Goal: Task Accomplishment & Management: Complete application form

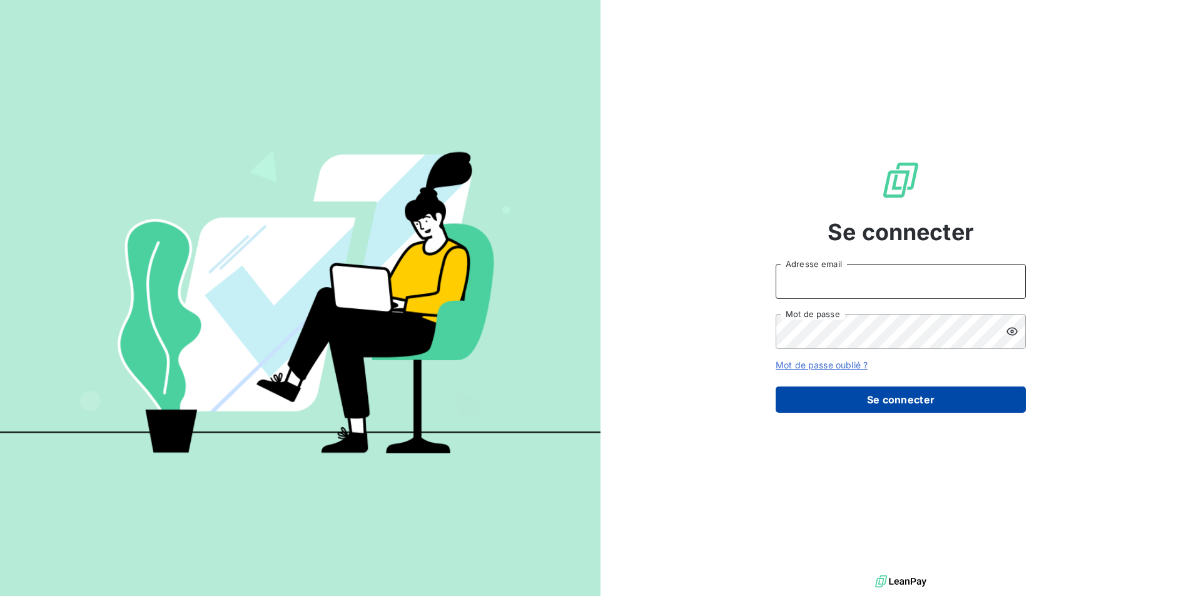
type input "[EMAIL_ADDRESS][DOMAIN_NAME]"
click at [810, 397] on button "Se connecter" at bounding box center [900, 399] width 250 height 26
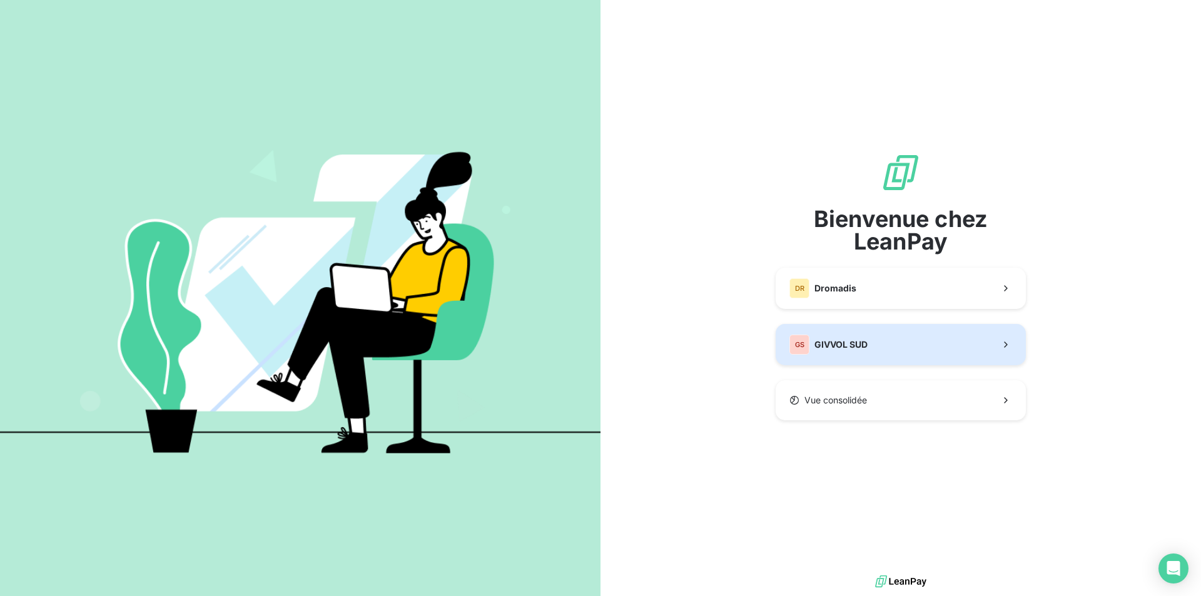
click at [833, 348] on span "GIVVOL SUD" at bounding box center [840, 344] width 53 height 13
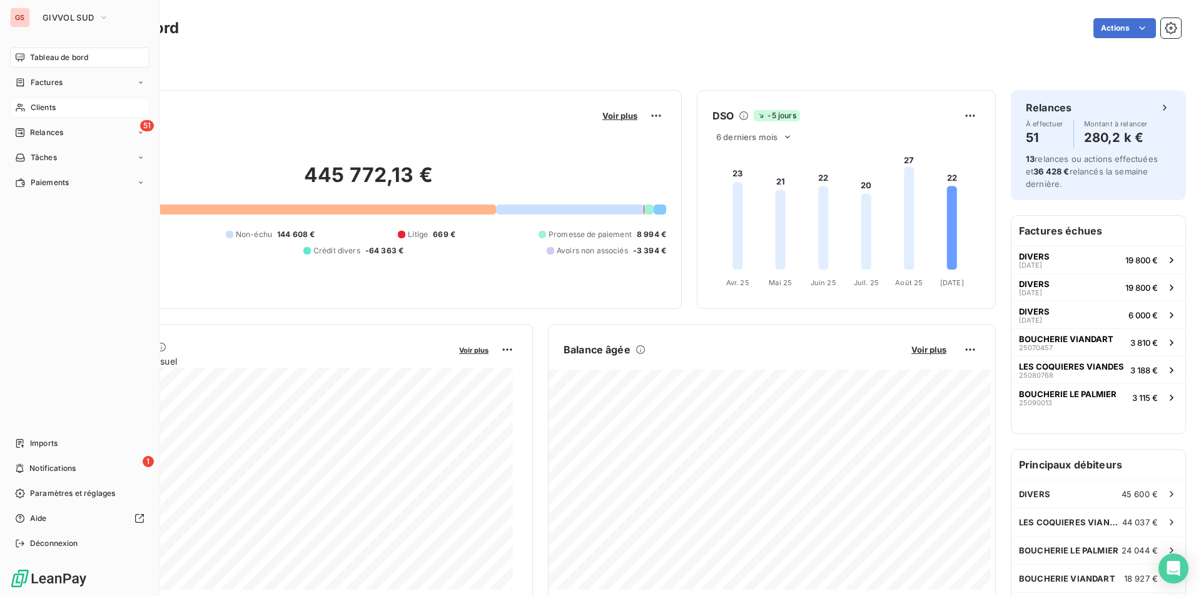
click at [54, 109] on span "Clients" at bounding box center [43, 107] width 25 height 11
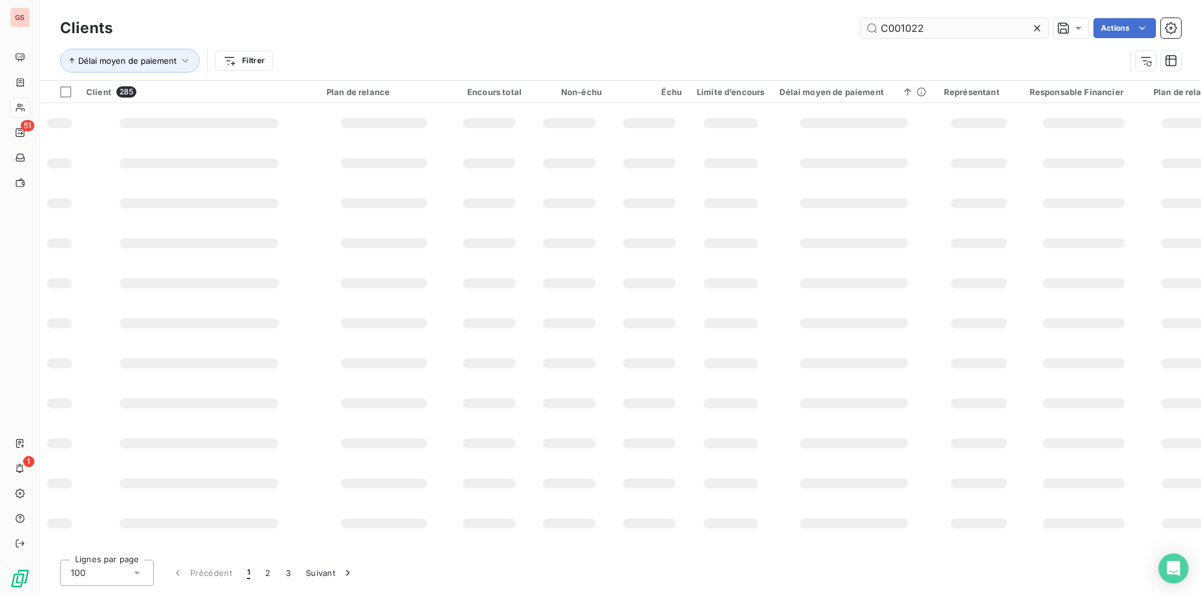
type input "C001022"
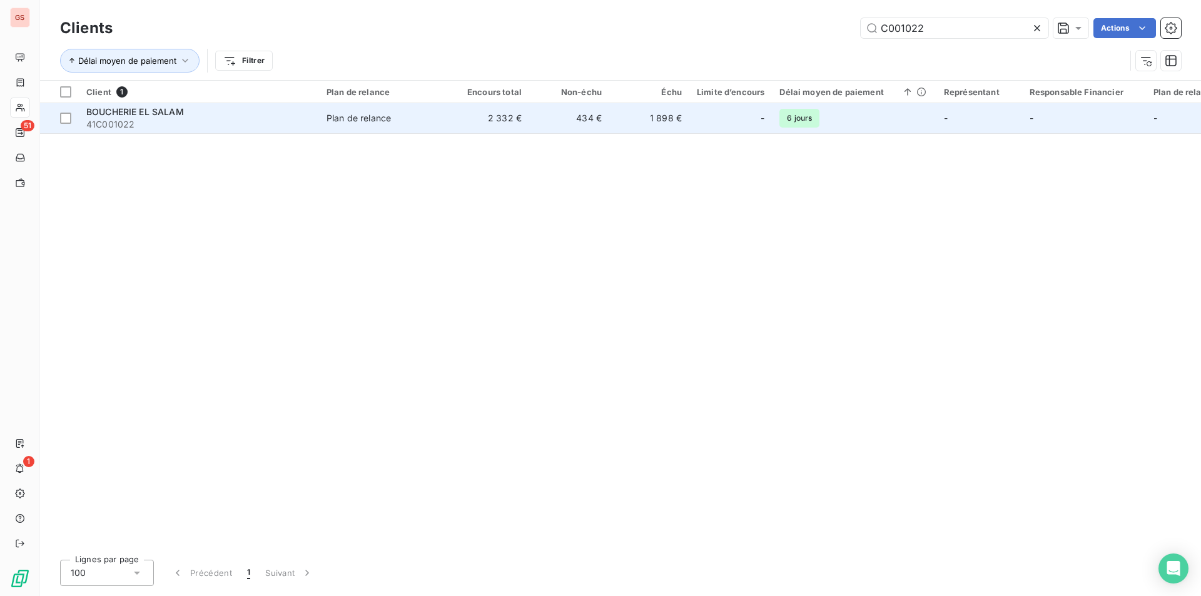
click at [228, 120] on span "41C001022" at bounding box center [198, 124] width 225 height 13
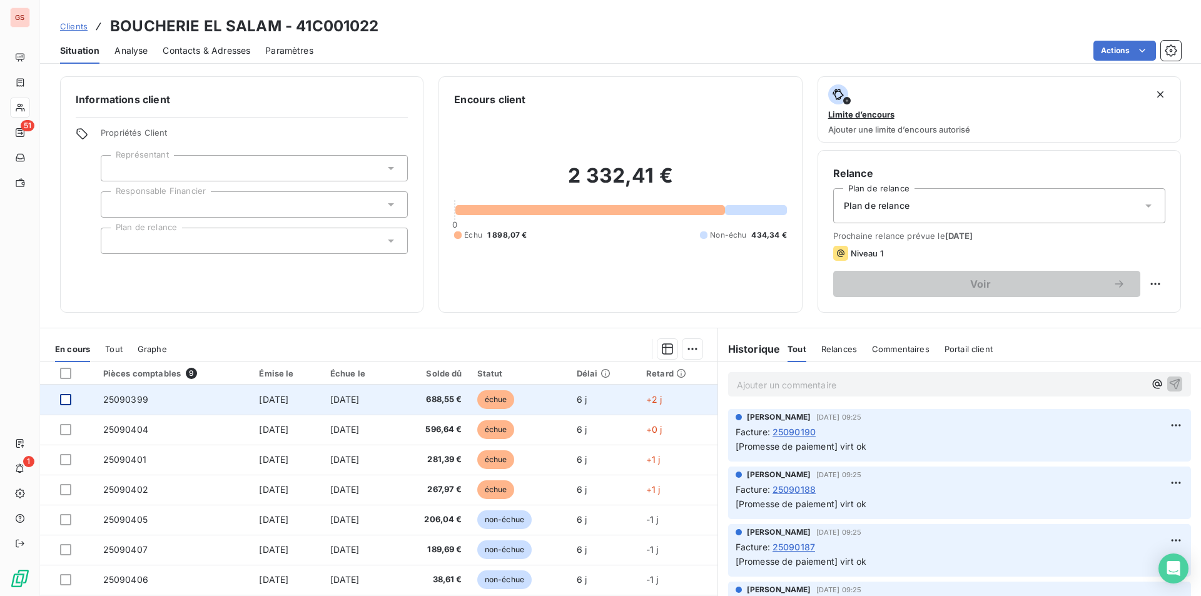
click at [66, 403] on div at bounding box center [65, 399] width 11 height 11
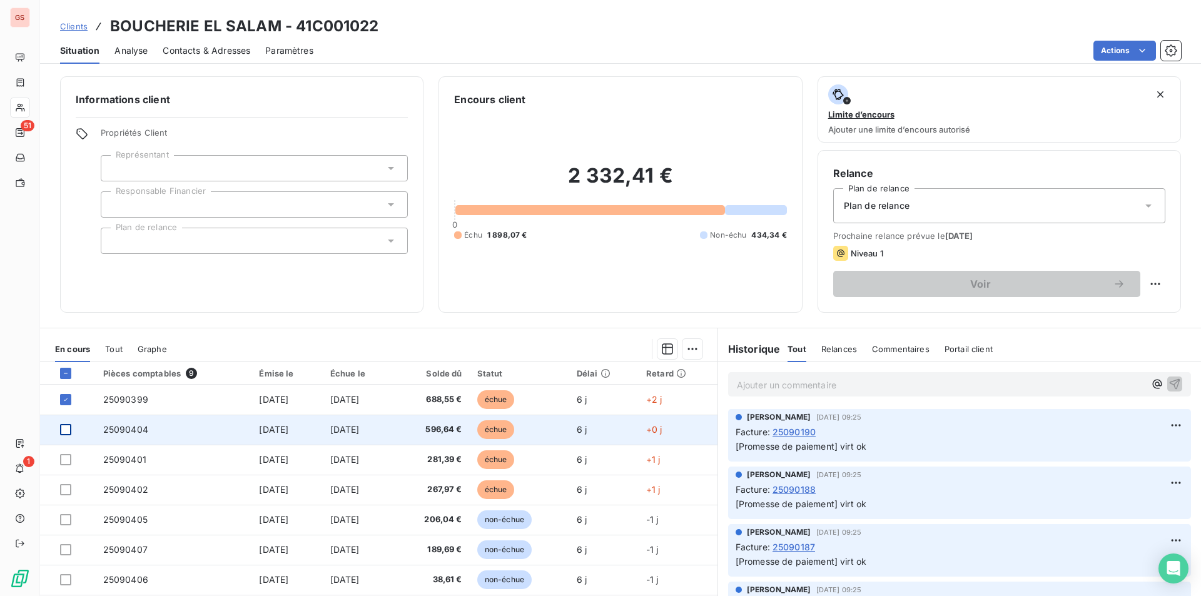
click at [66, 429] on div at bounding box center [65, 429] width 11 height 11
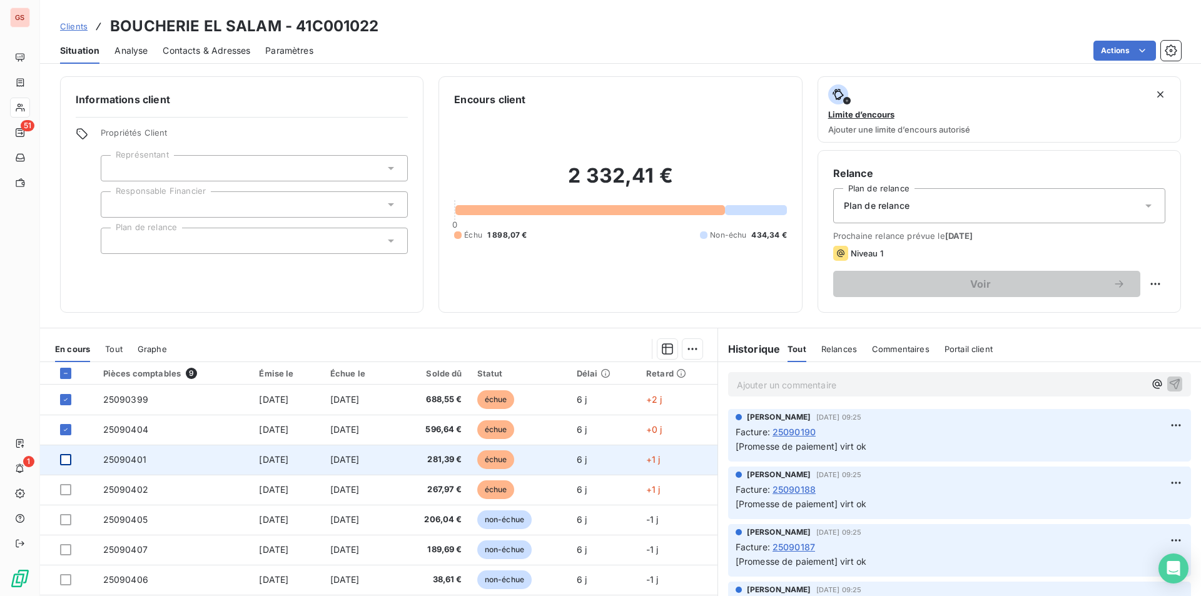
click at [66, 454] on div at bounding box center [65, 459] width 11 height 11
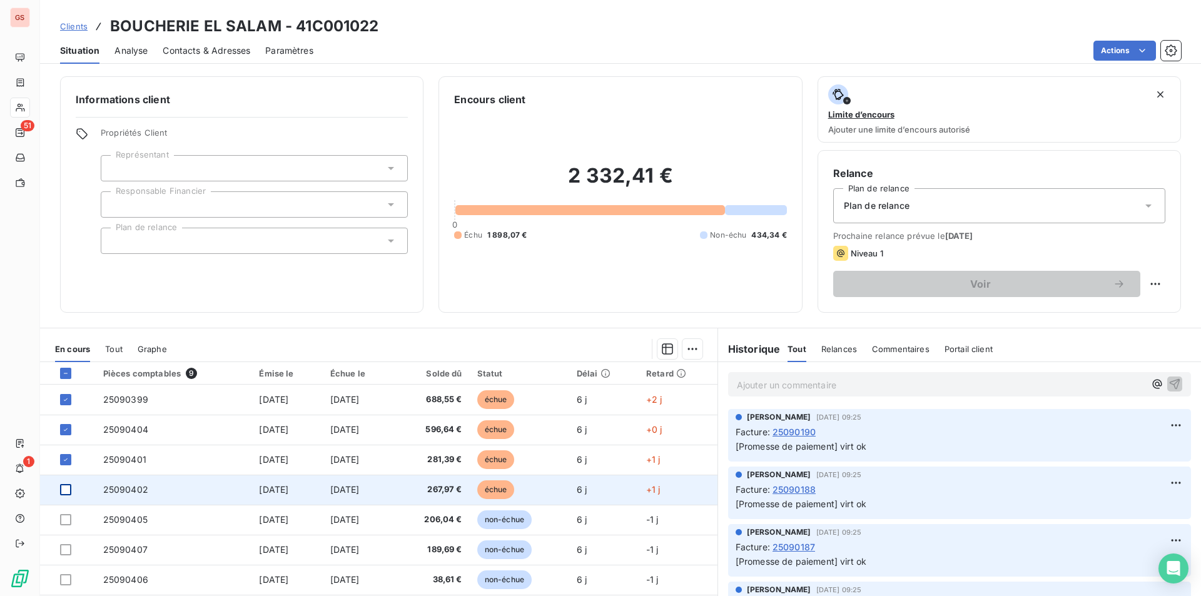
click at [70, 493] on div at bounding box center [65, 489] width 11 height 11
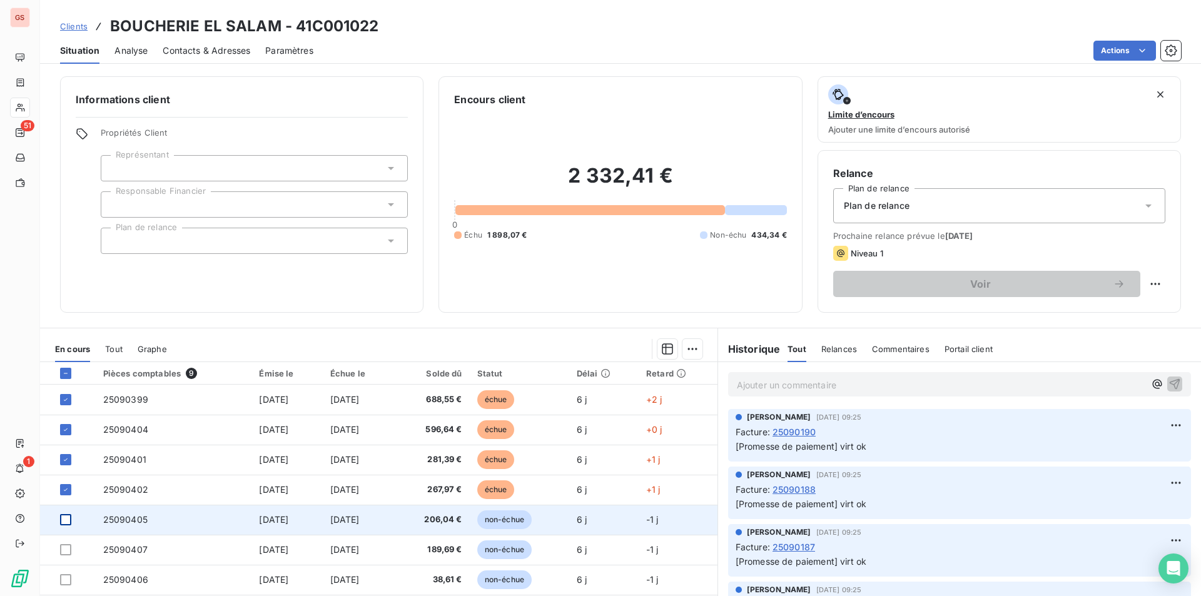
click at [65, 521] on div at bounding box center [65, 519] width 11 height 11
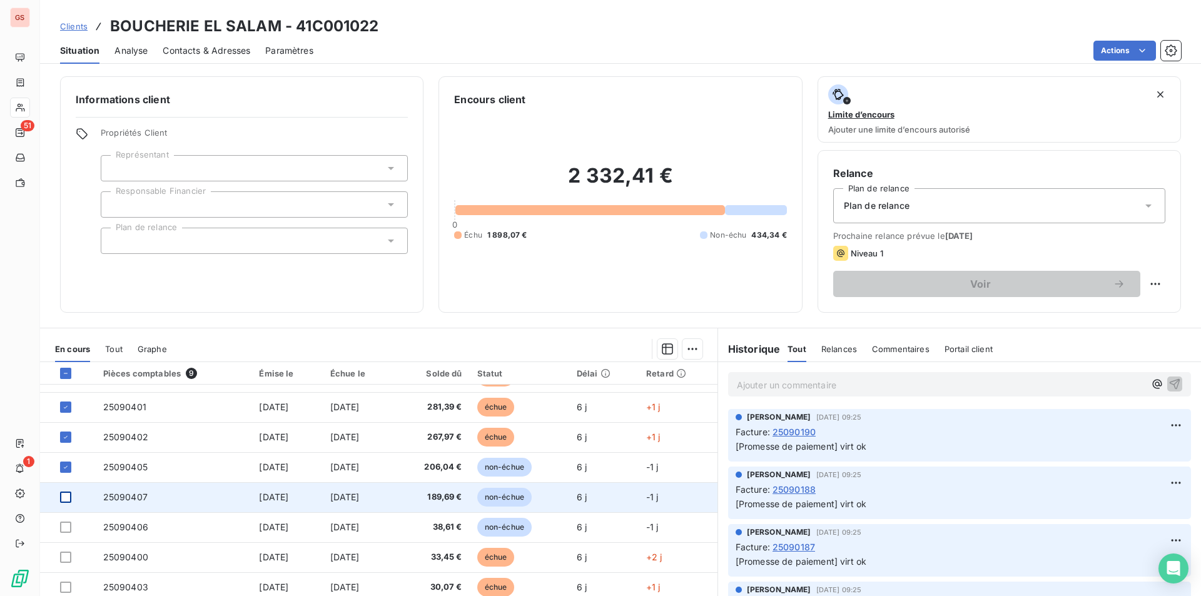
click at [65, 498] on div at bounding box center [65, 496] width 11 height 11
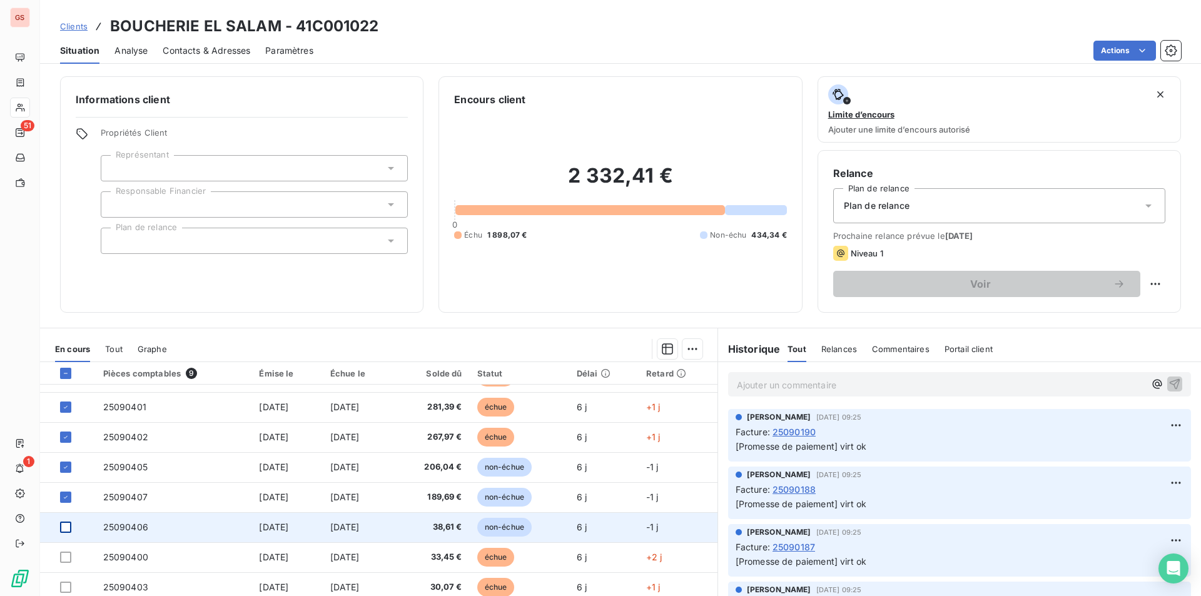
click at [66, 526] on div at bounding box center [65, 526] width 11 height 11
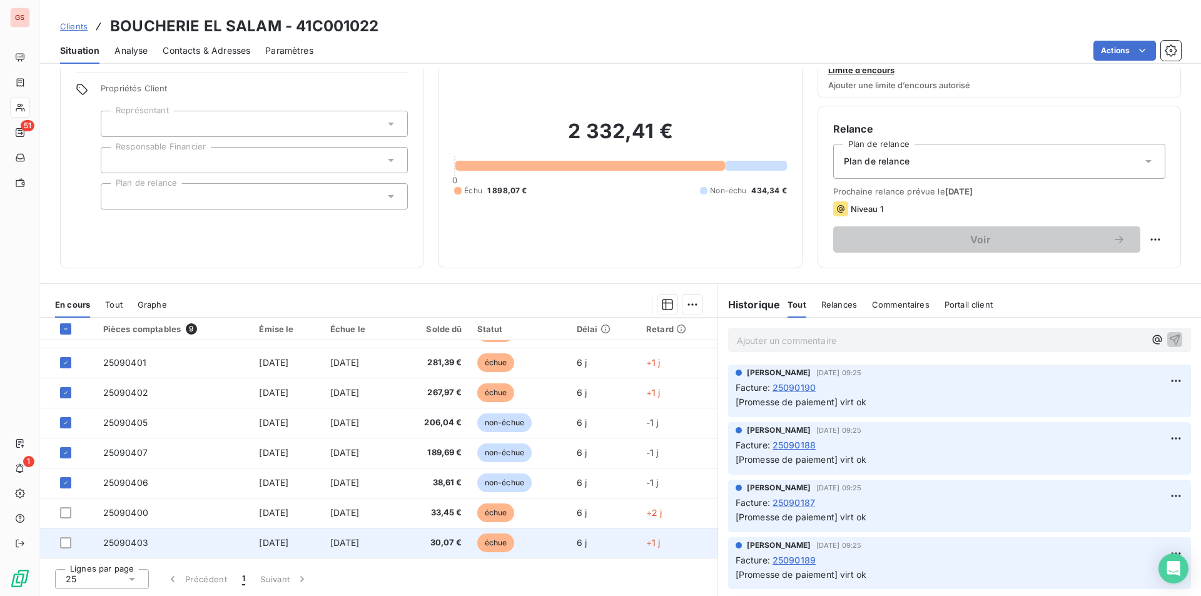
click at [65, 536] on td at bounding box center [68, 543] width 56 height 30
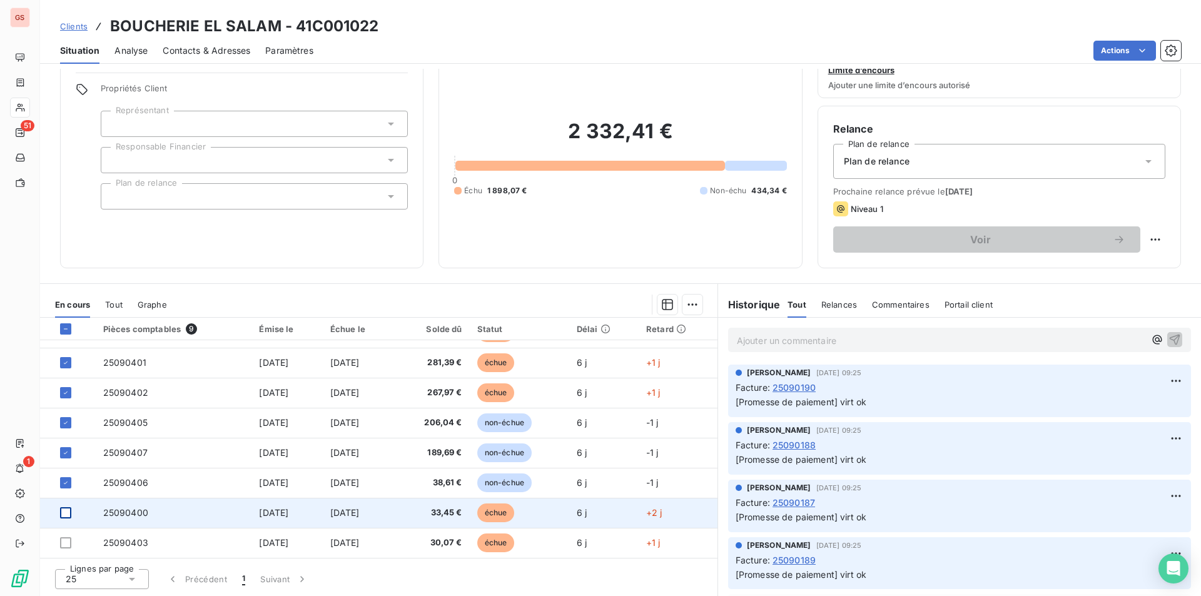
click at [67, 509] on div at bounding box center [65, 512] width 11 height 11
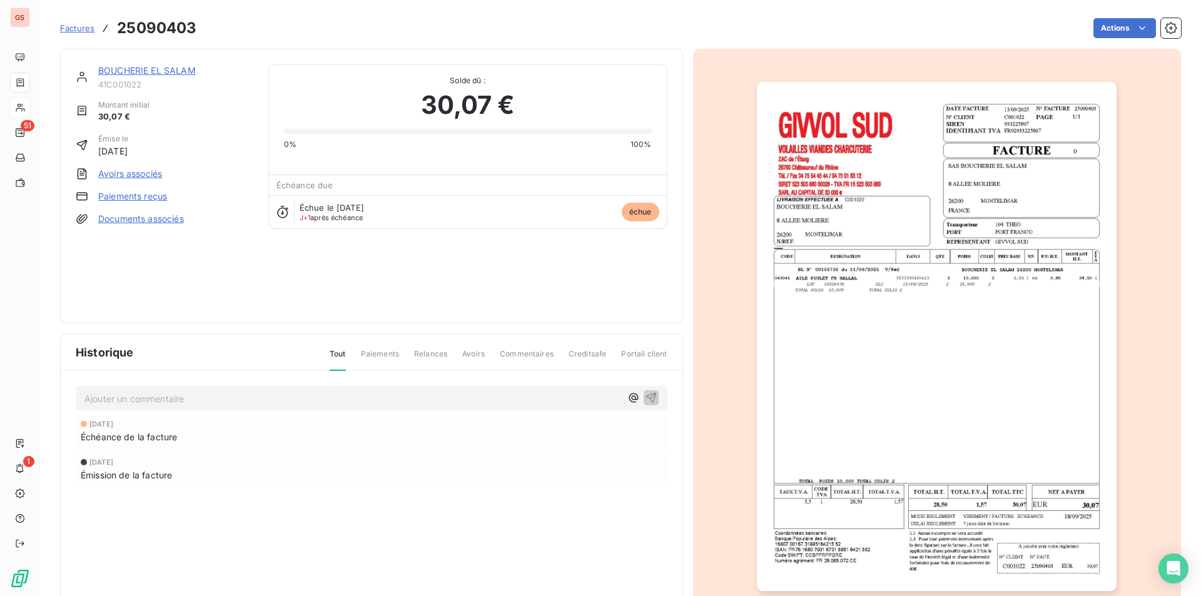
click at [66, 541] on div "Historique Tout Paiements Relances Avoirs Commentaires Creditsafe Portail clien…" at bounding box center [372, 479] width 622 height 290
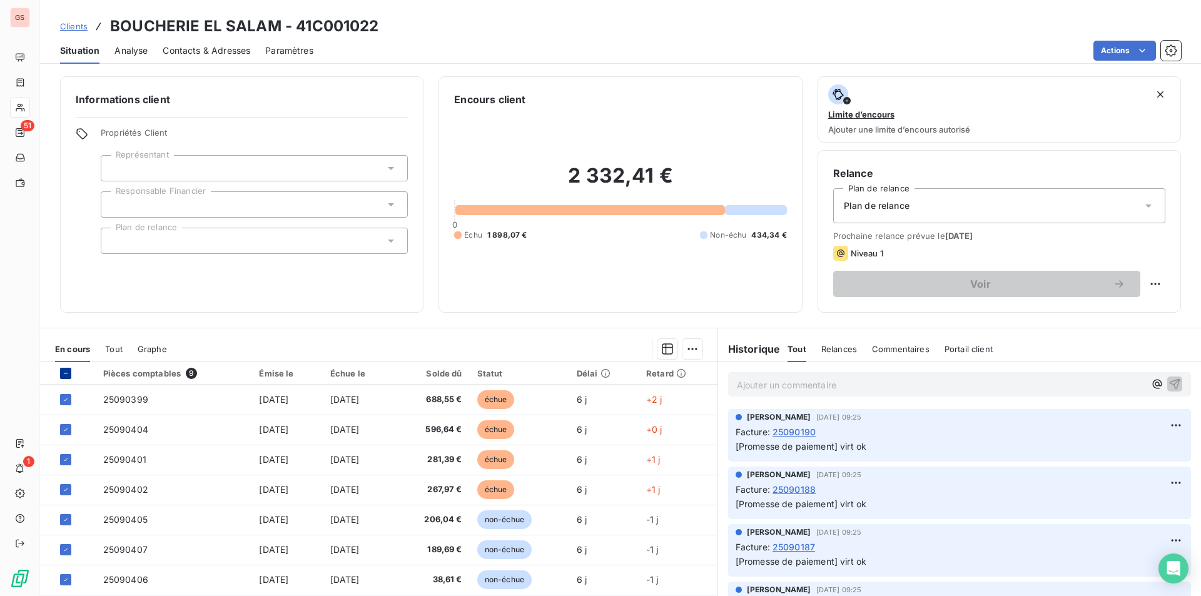
click at [65, 368] on div at bounding box center [65, 373] width 11 height 11
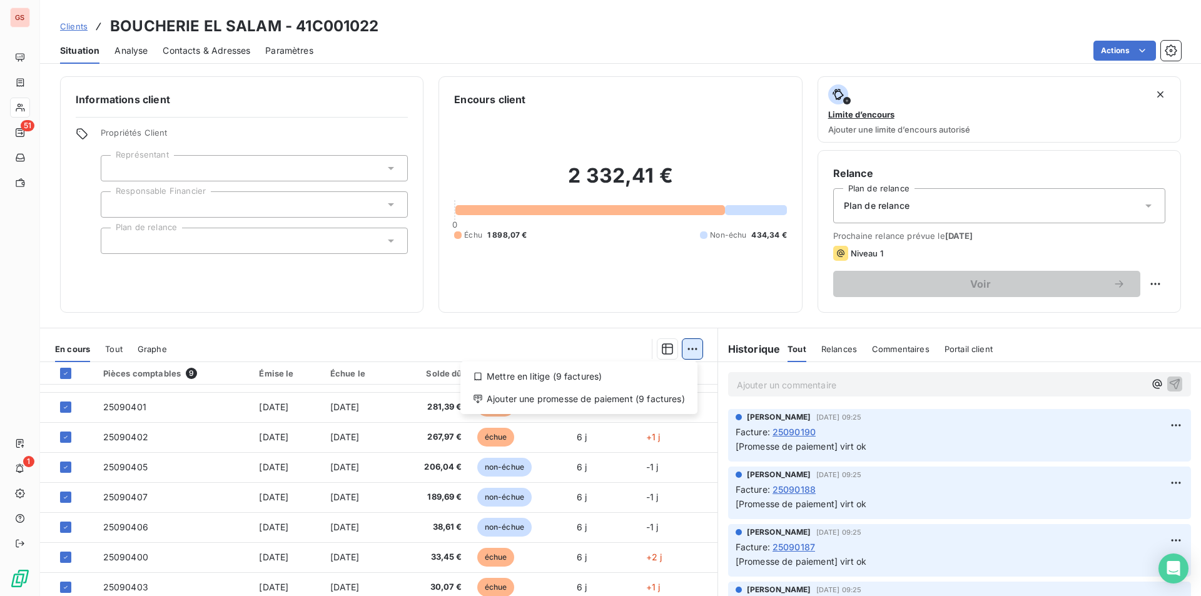
click at [679, 353] on html "GS 51 1 Clients BOUCHERIE EL SALAM - 41C001022 Situation Analyse Contacts & Adr…" at bounding box center [600, 298] width 1201 height 596
click at [620, 398] on div "Ajouter une promesse de paiement (9 factures)" at bounding box center [578, 399] width 227 height 20
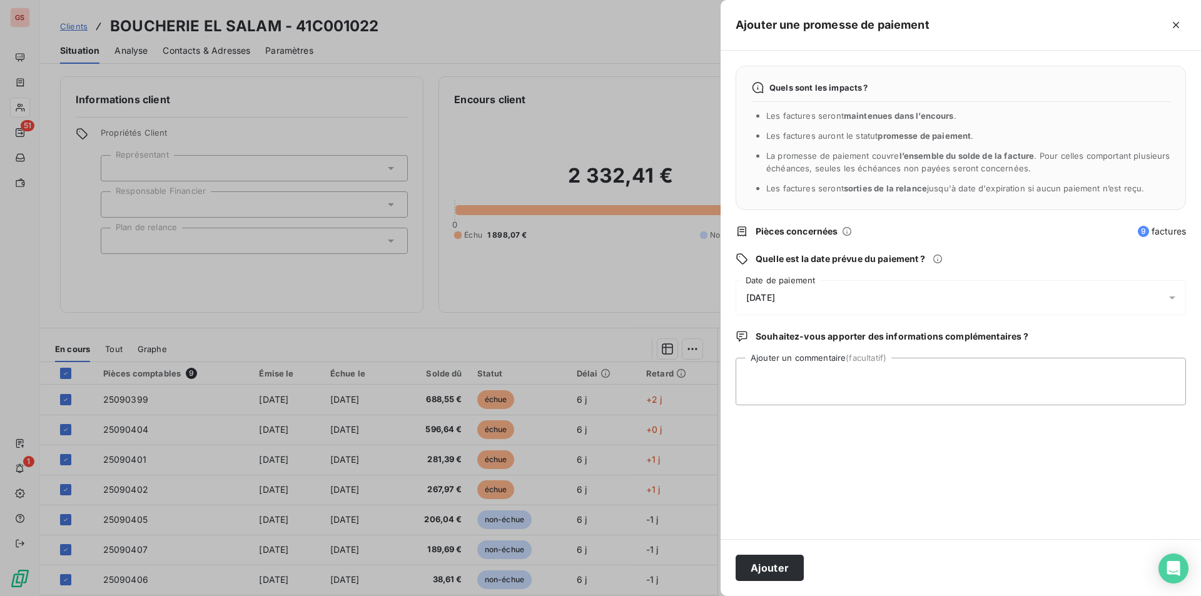
click at [775, 298] on span "[DATE]" at bounding box center [760, 298] width 29 height 10
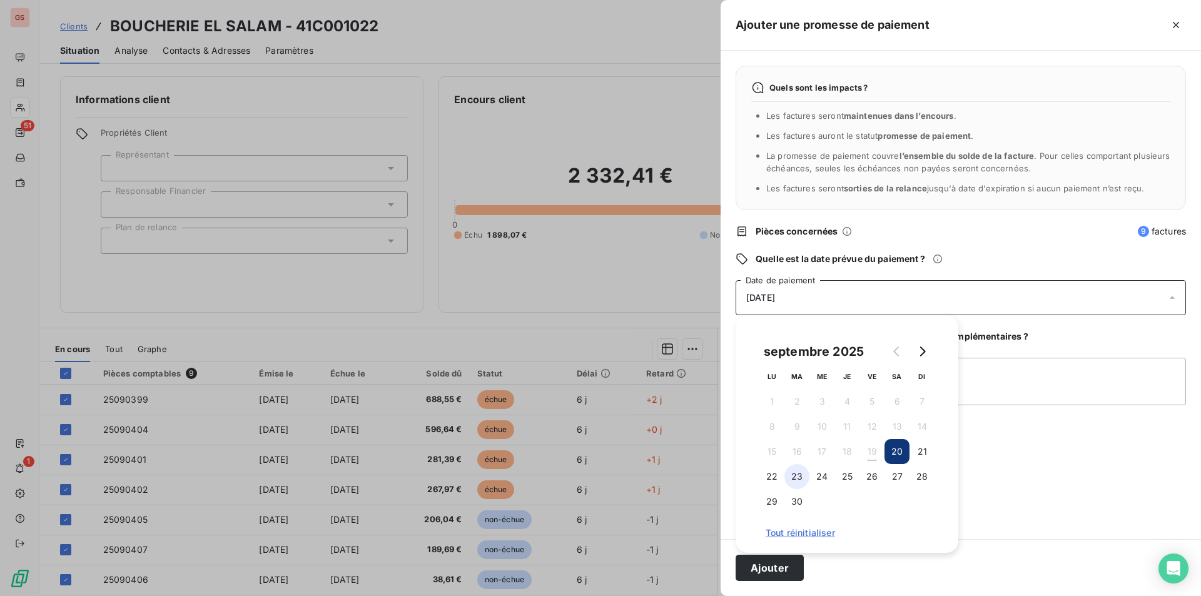
click at [792, 483] on button "23" at bounding box center [796, 476] width 25 height 25
click at [984, 398] on textarea "Ajouter un commentaire (facultatif)" at bounding box center [960, 382] width 450 height 48
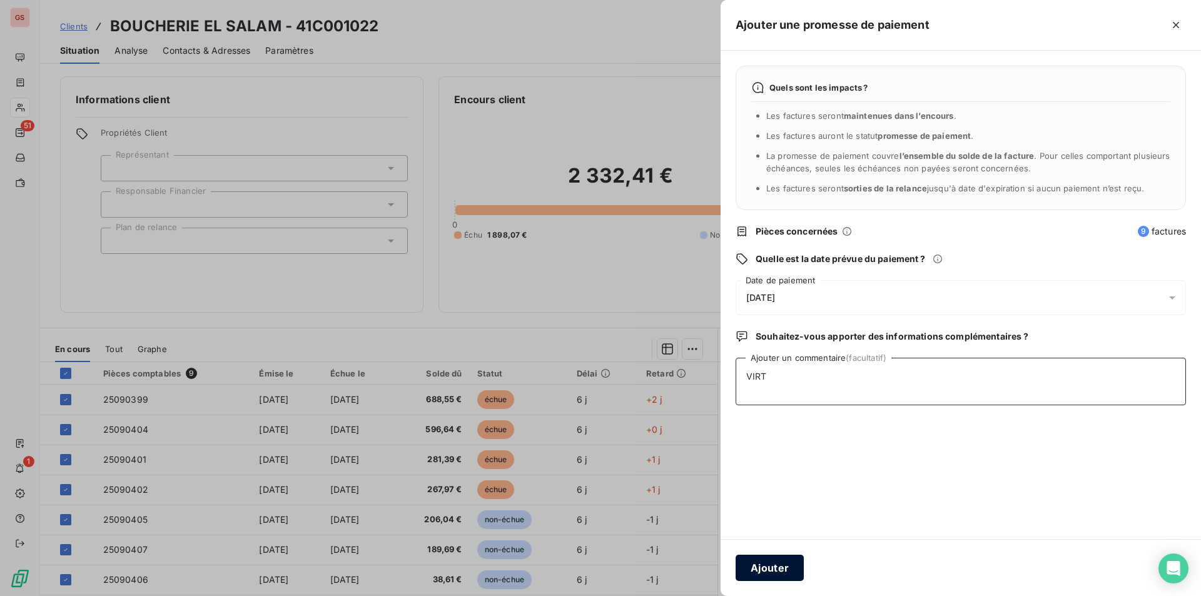
type textarea "VIRT"
click at [745, 569] on button "Ajouter" at bounding box center [769, 568] width 68 height 26
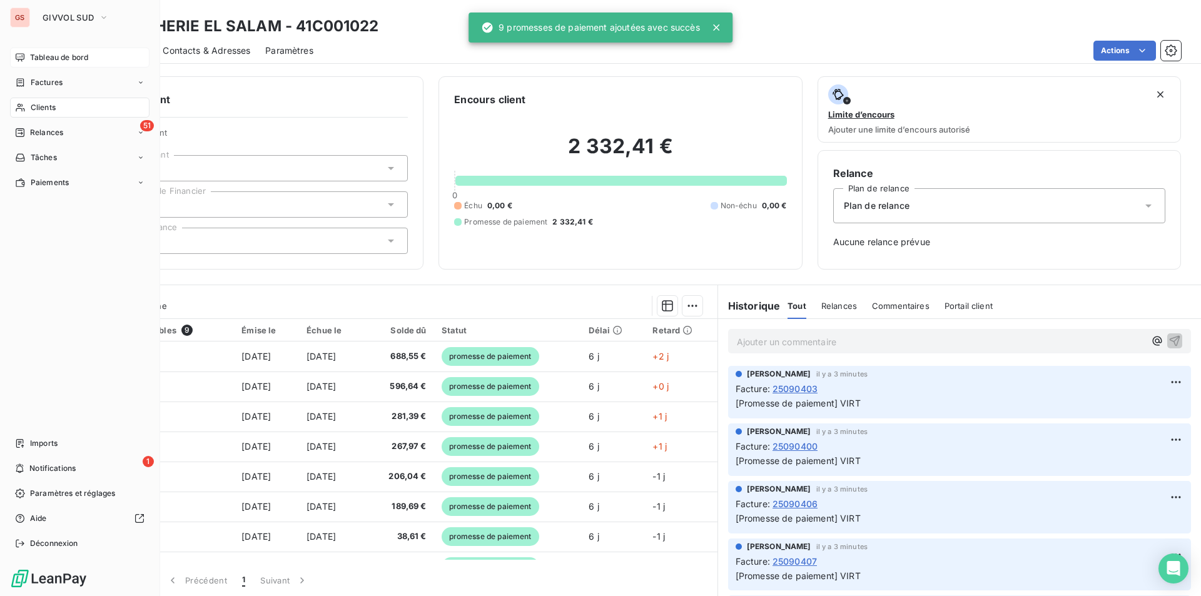
click at [33, 54] on span "Tableau de bord" at bounding box center [59, 57] width 58 height 11
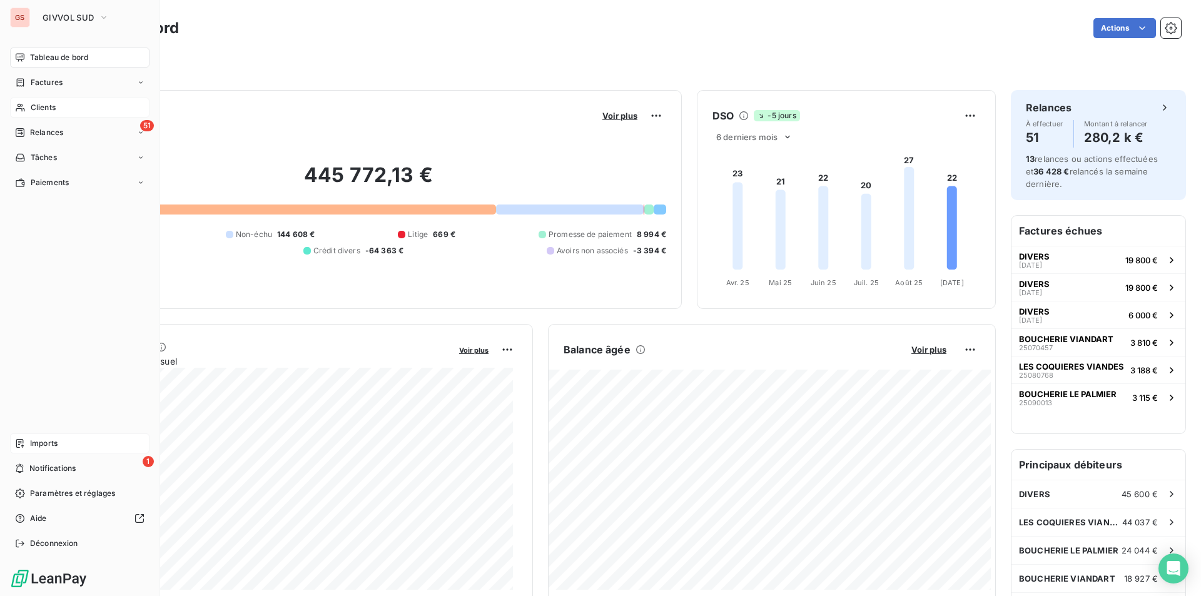
click at [58, 442] on span "Imports" at bounding box center [44, 443] width 28 height 11
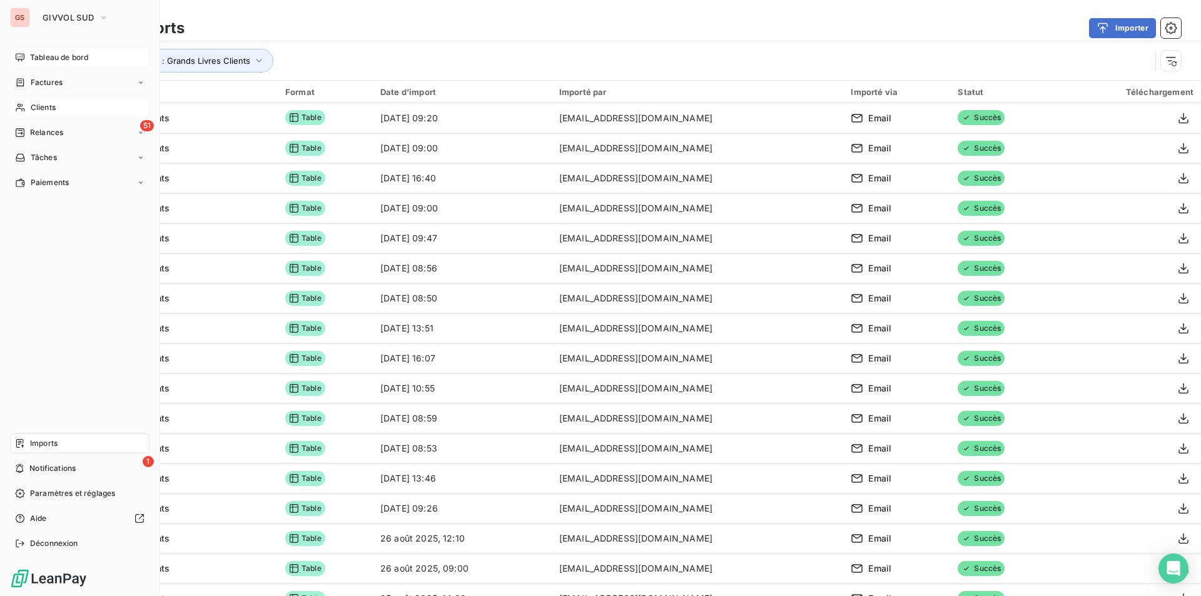
click at [43, 51] on div "Tableau de bord" at bounding box center [79, 58] width 139 height 20
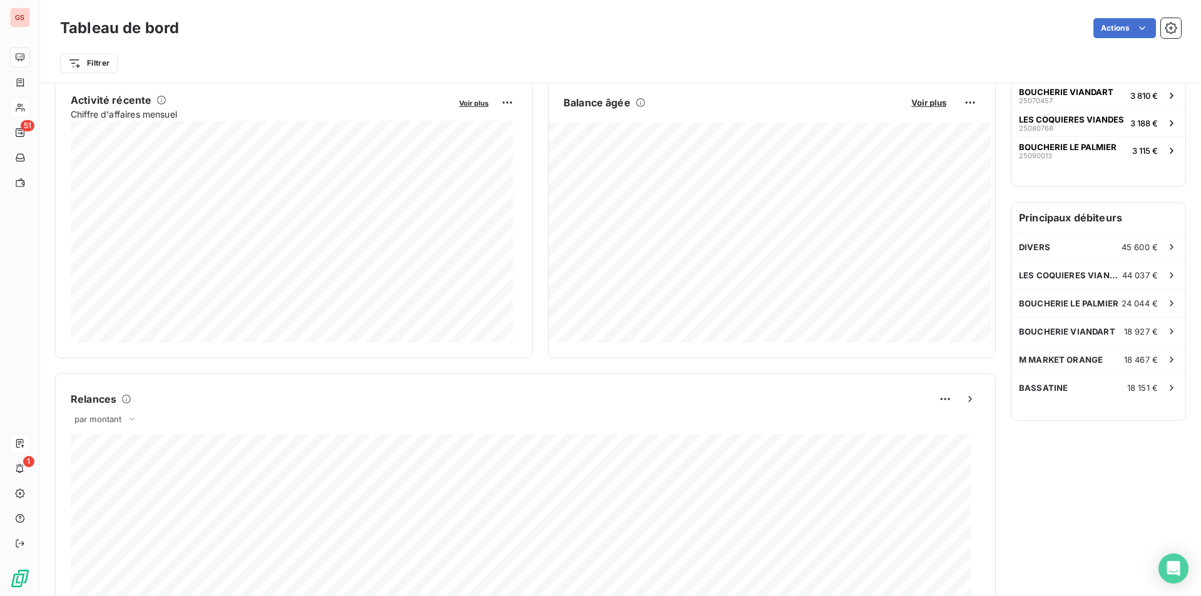
scroll to position [185, 0]
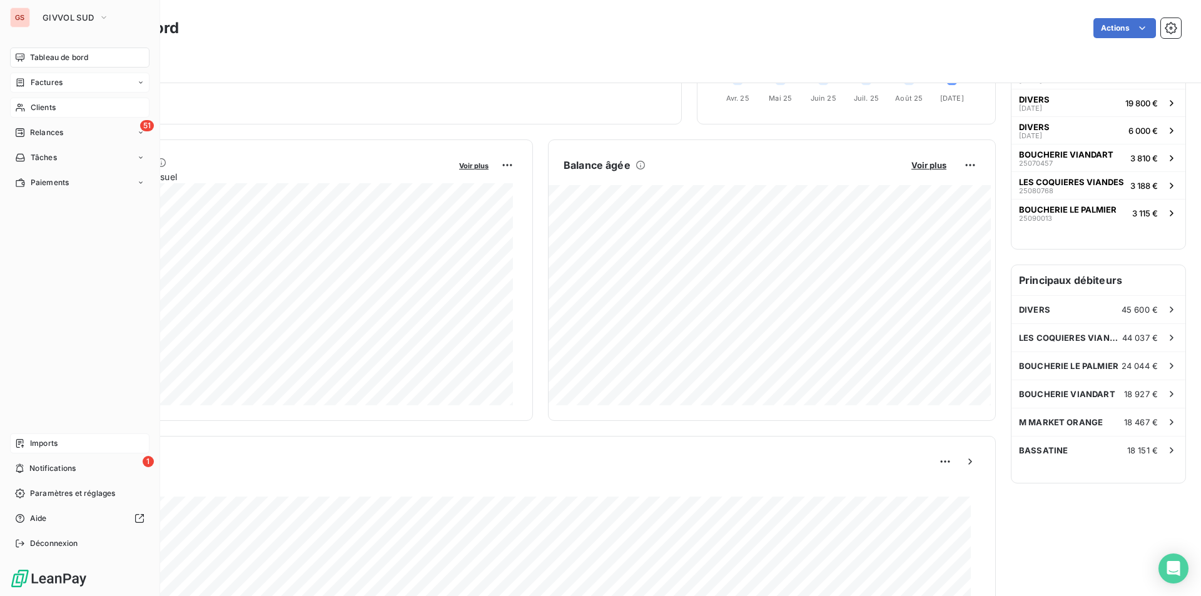
click at [32, 81] on span "Factures" at bounding box center [47, 82] width 32 height 11
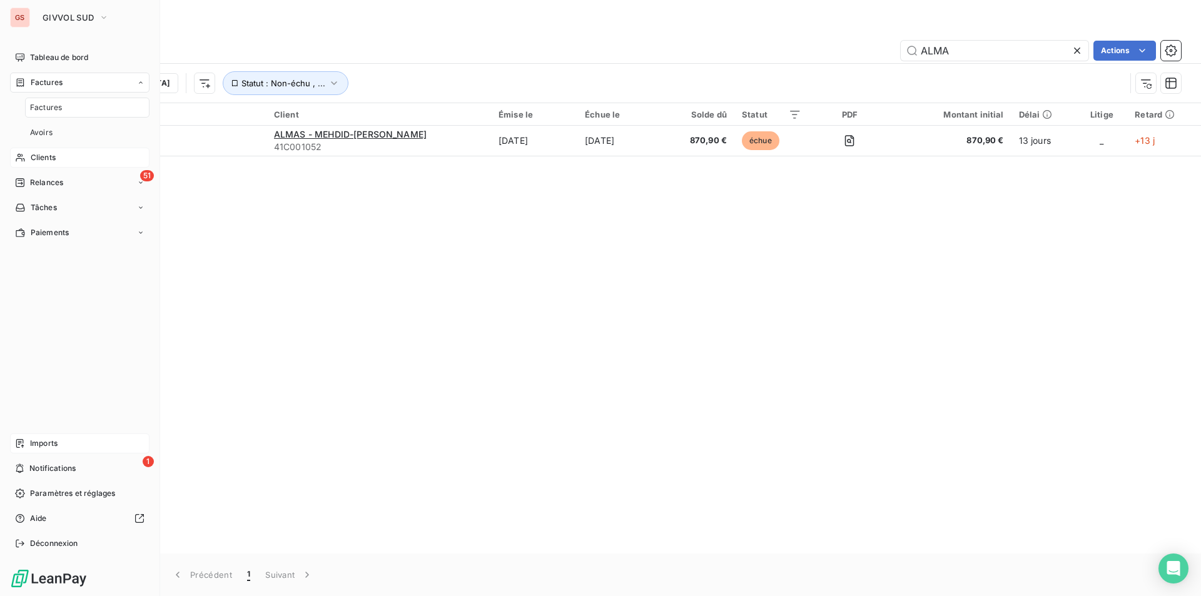
click at [41, 68] on nav "Tableau de bord Factures Factures Avoirs Clients 51 Relances Tâches Paiements" at bounding box center [79, 145] width 139 height 195
click at [38, 57] on span "Tableau de bord" at bounding box center [59, 57] width 58 height 11
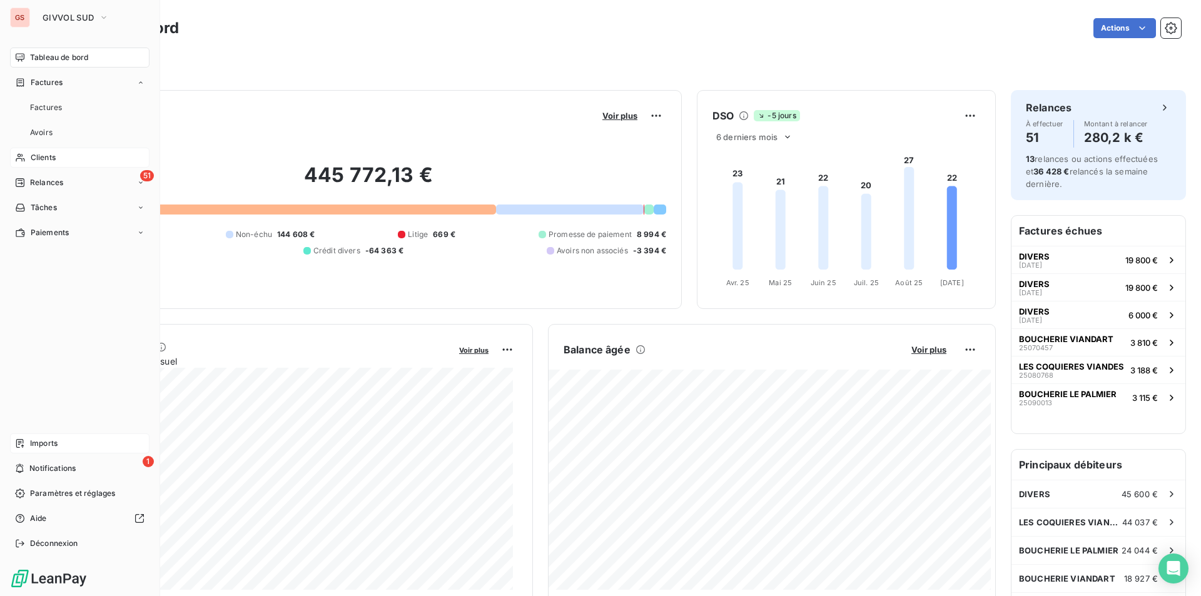
click at [60, 159] on div "Clients" at bounding box center [79, 158] width 139 height 20
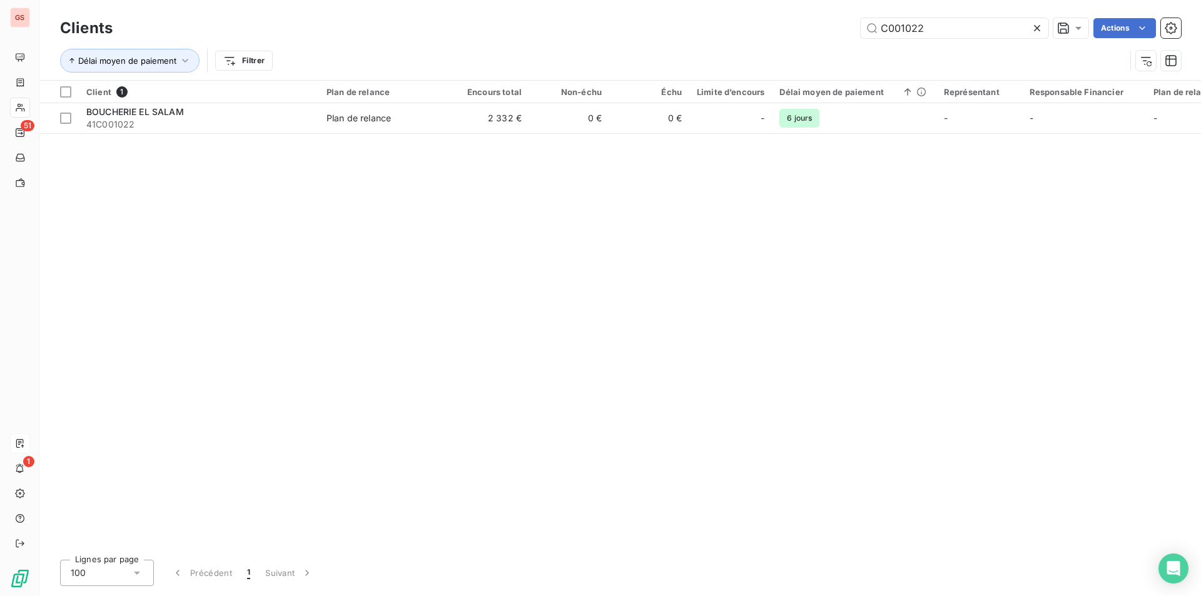
drag, startPoint x: 899, startPoint y: 26, endPoint x: 1073, endPoint y: 42, distance: 174.5
click at [1059, 42] on div "Clients C001022 Actions Délai moyen de paiement Filtrer" at bounding box center [620, 47] width 1121 height 65
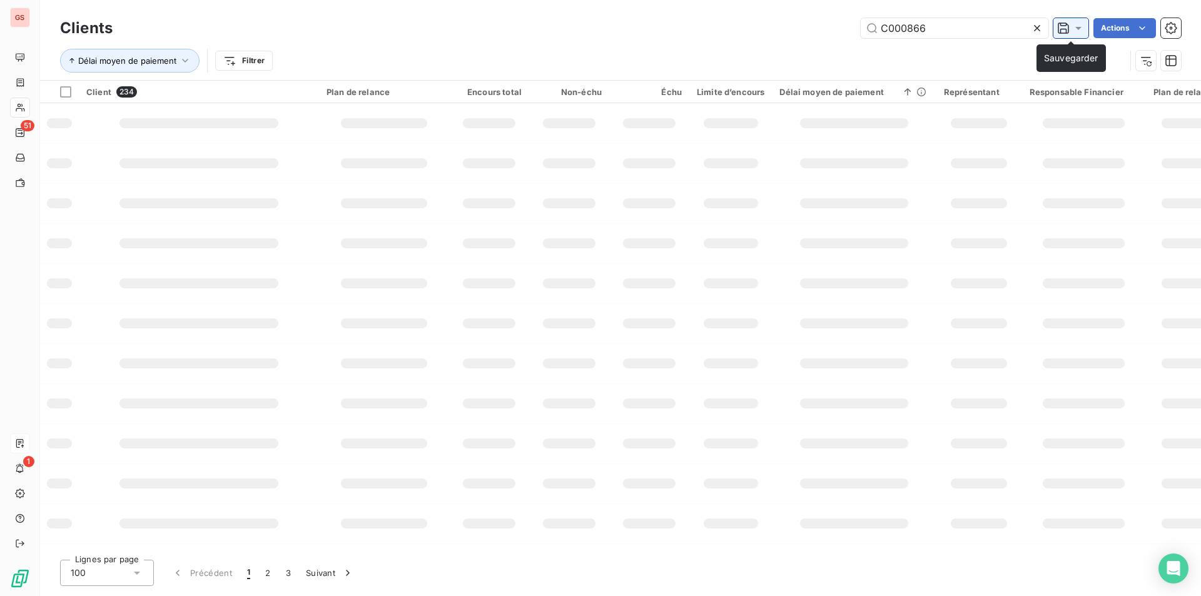
type input "C000866"
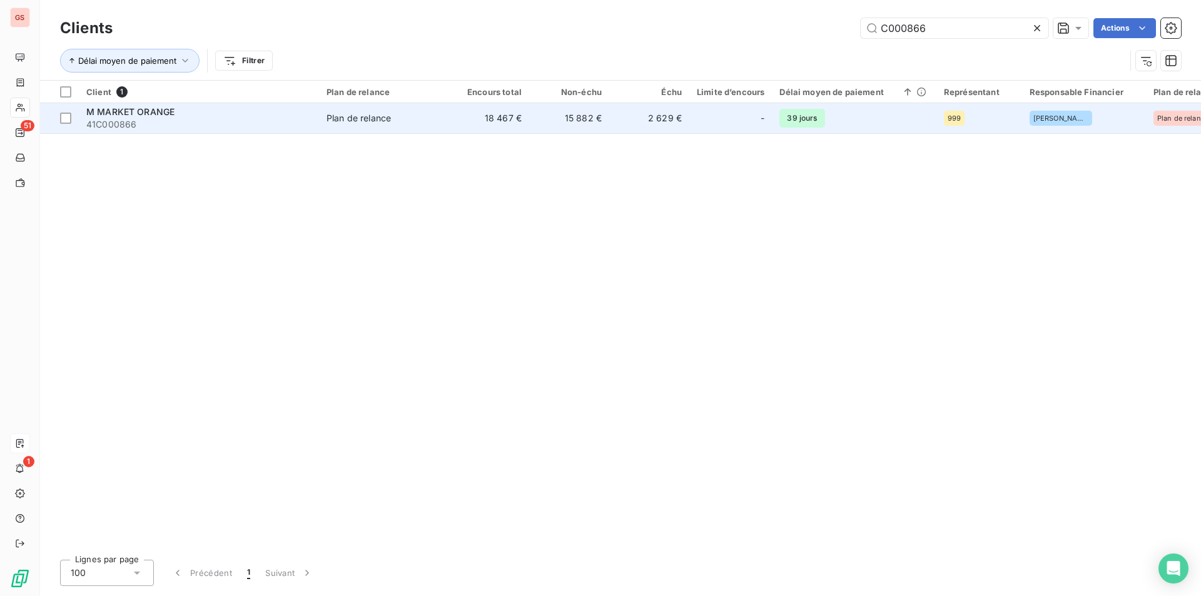
click at [249, 127] on span "41C000866" at bounding box center [198, 124] width 225 height 13
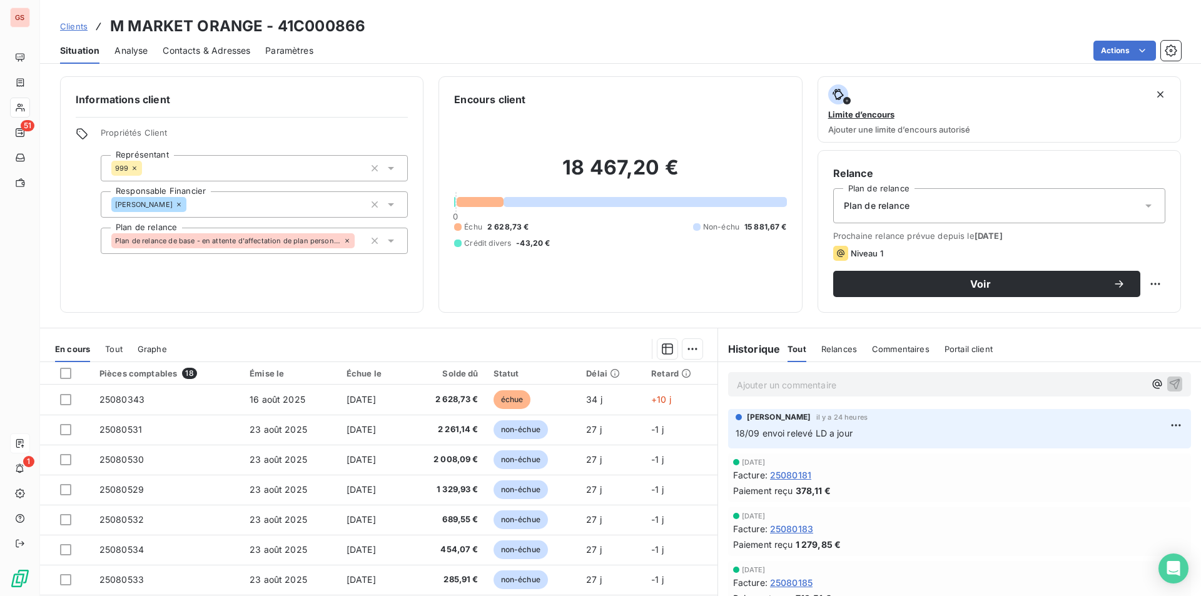
click at [772, 381] on p "Ajouter un commentaire ﻿" at bounding box center [941, 385] width 408 height 16
click at [1169, 380] on icon "button" at bounding box center [1174, 383] width 11 height 11
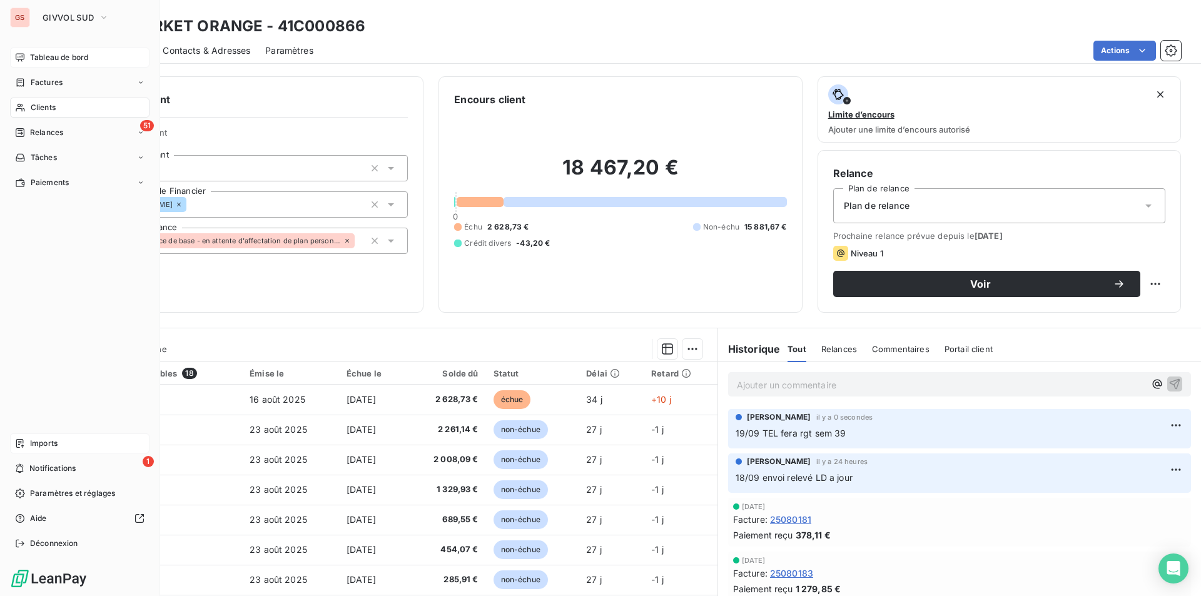
click at [41, 55] on span "Tableau de bord" at bounding box center [59, 57] width 58 height 11
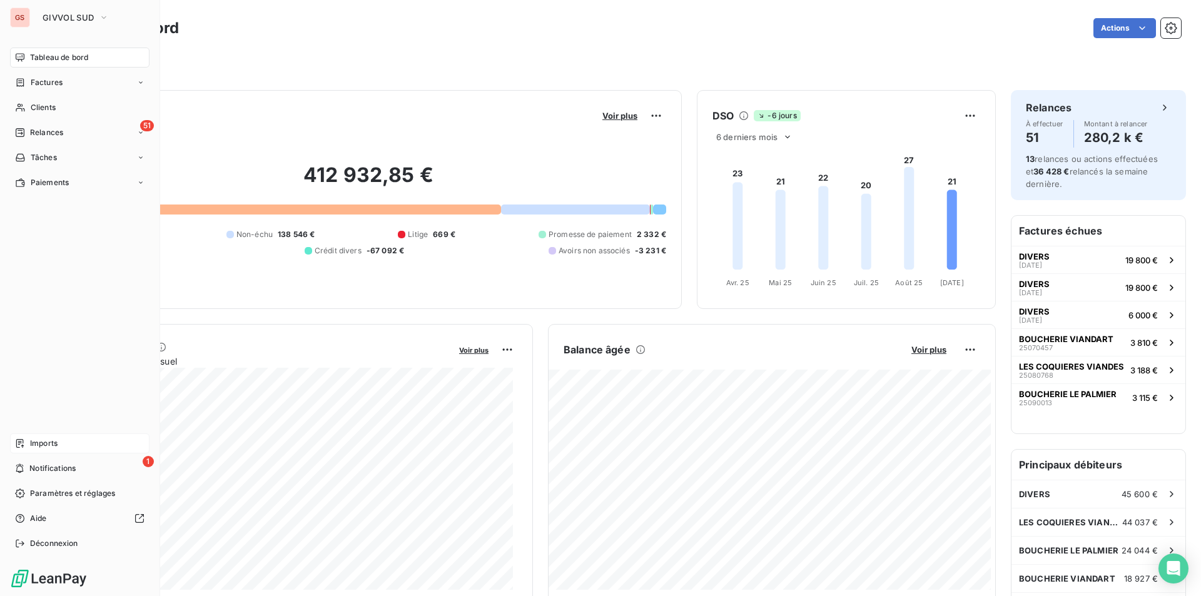
click at [56, 61] on span "Tableau de bord" at bounding box center [59, 57] width 58 height 11
click at [29, 105] on div "Clients" at bounding box center [79, 108] width 139 height 20
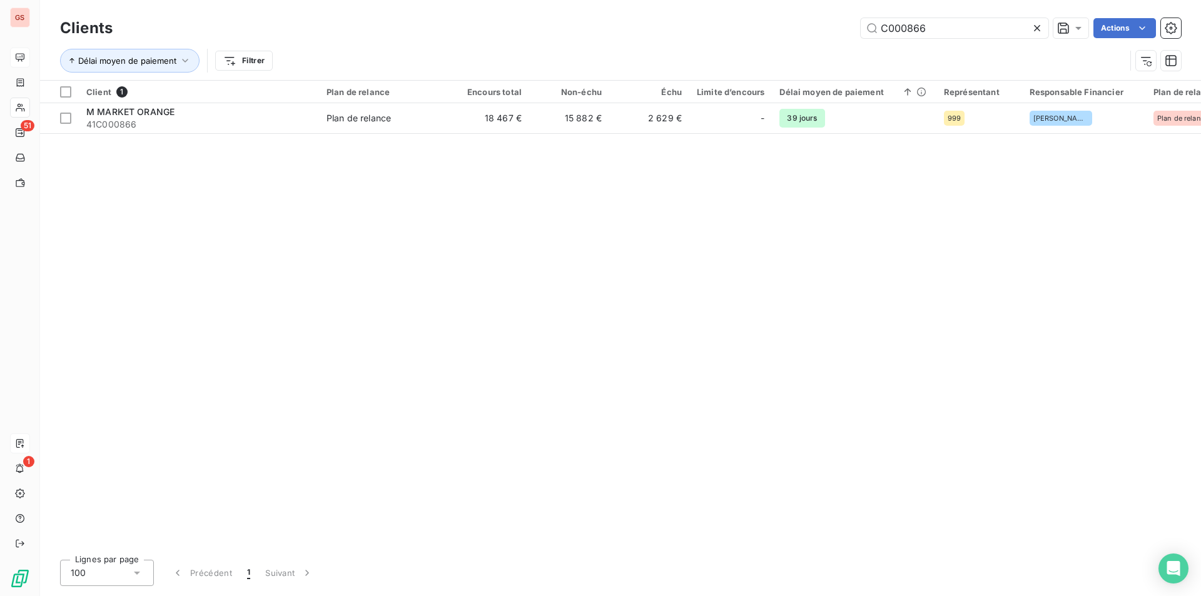
drag, startPoint x: 896, startPoint y: 31, endPoint x: 977, endPoint y: 11, distance: 83.3
click at [977, 11] on div "Clients C000866 Actions Délai moyen de paiement Filtrer" at bounding box center [620, 40] width 1161 height 80
type input "C001043"
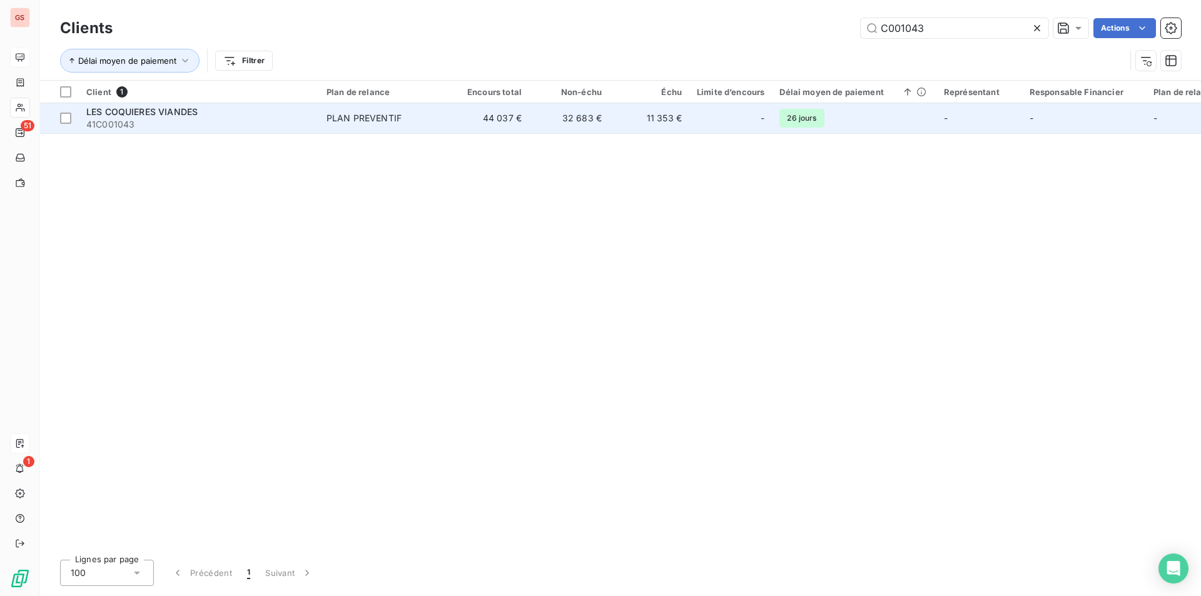
drag, startPoint x: 410, startPoint y: 139, endPoint x: 407, endPoint y: 131, distance: 8.7
click at [408, 138] on div "Client 1 Plan de relance Encours total Non-échu Échu Limite d’encours Délai moy…" at bounding box center [620, 315] width 1161 height 469
click at [408, 124] on span "PLAN PREVENTIF" at bounding box center [383, 118] width 115 height 13
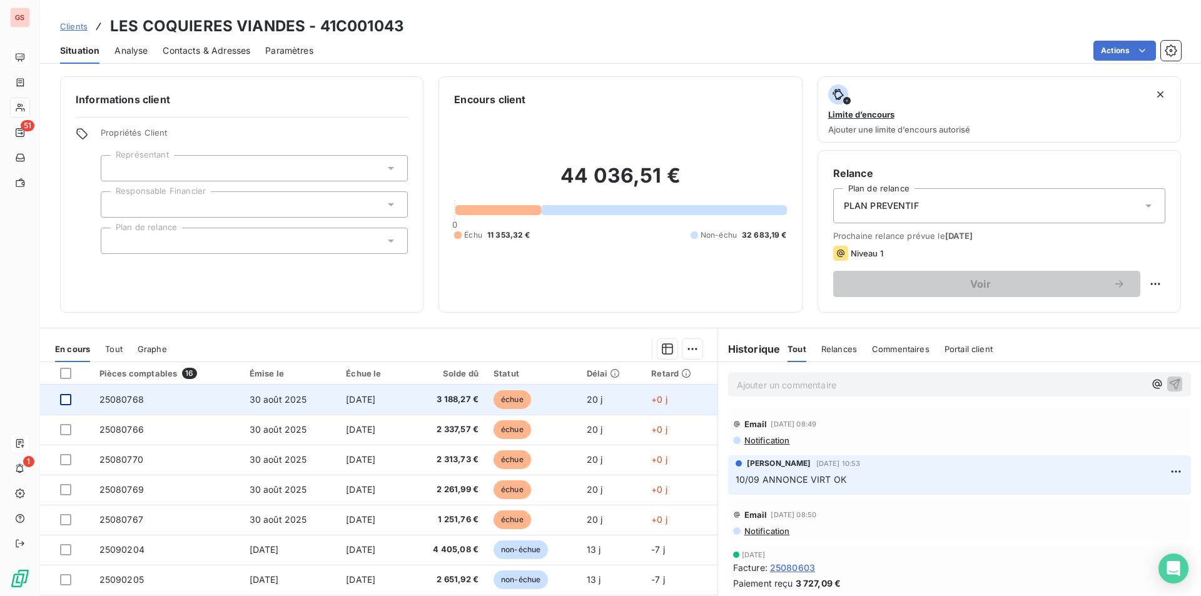
click at [70, 402] on div at bounding box center [65, 399] width 11 height 11
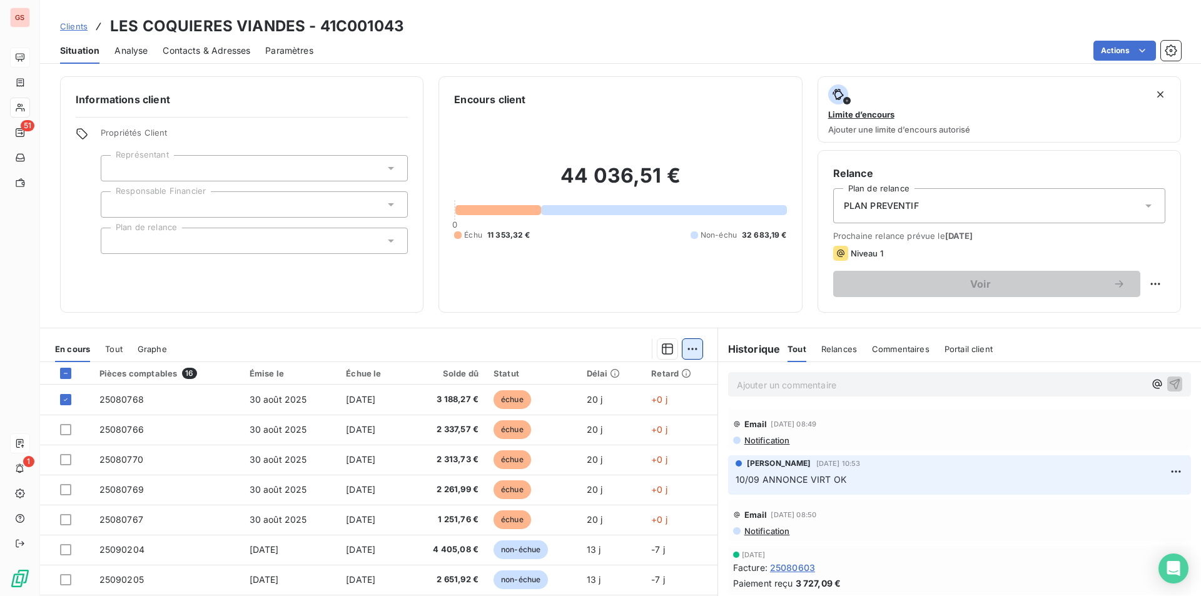
click at [692, 350] on html "GS 51 1 Clients LES COQUIERES VIANDES - 41C001043 Situation Analyse Contacts & …" at bounding box center [600, 298] width 1201 height 596
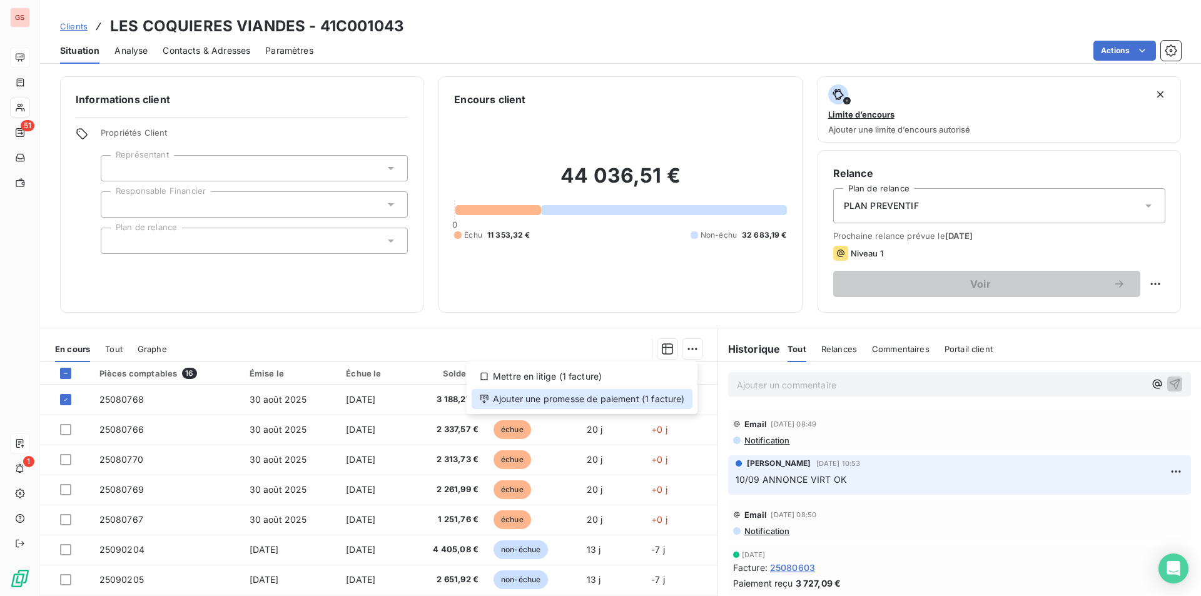
click at [627, 395] on div "Ajouter une promesse de paiement (1 facture)" at bounding box center [581, 399] width 221 height 20
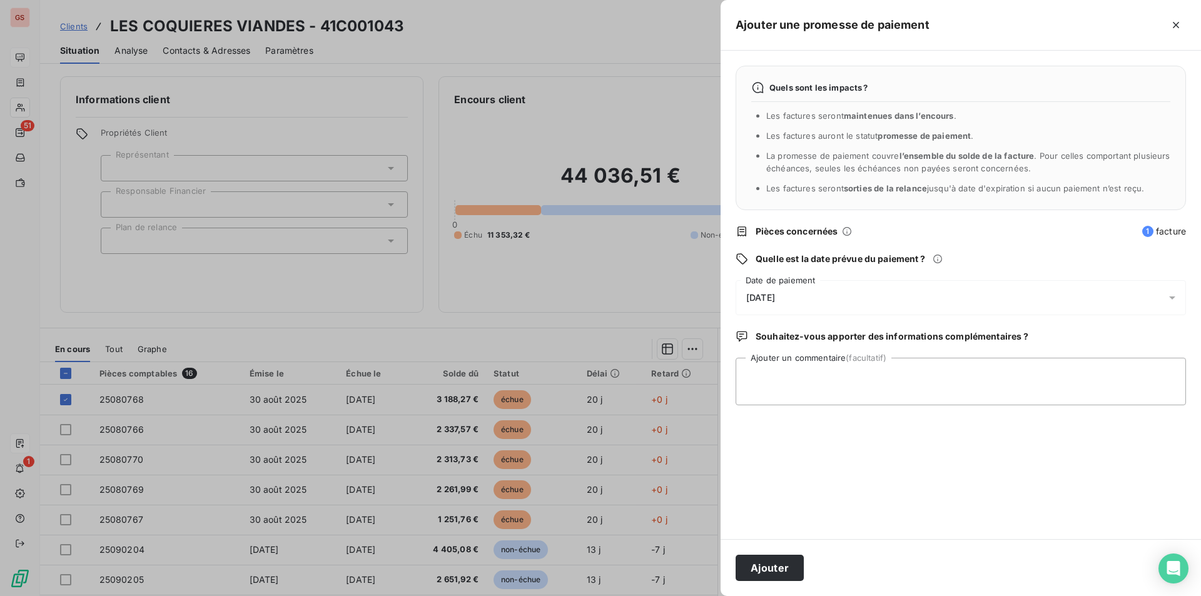
click at [773, 298] on span "[DATE]" at bounding box center [760, 298] width 29 height 10
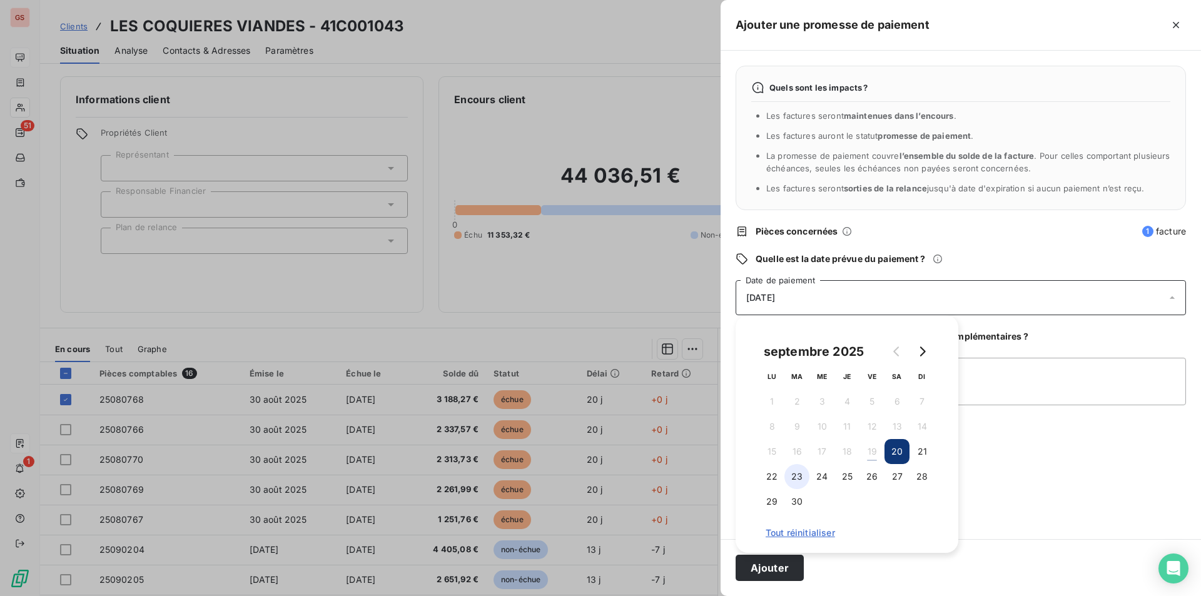
click at [800, 475] on button "23" at bounding box center [796, 476] width 25 height 25
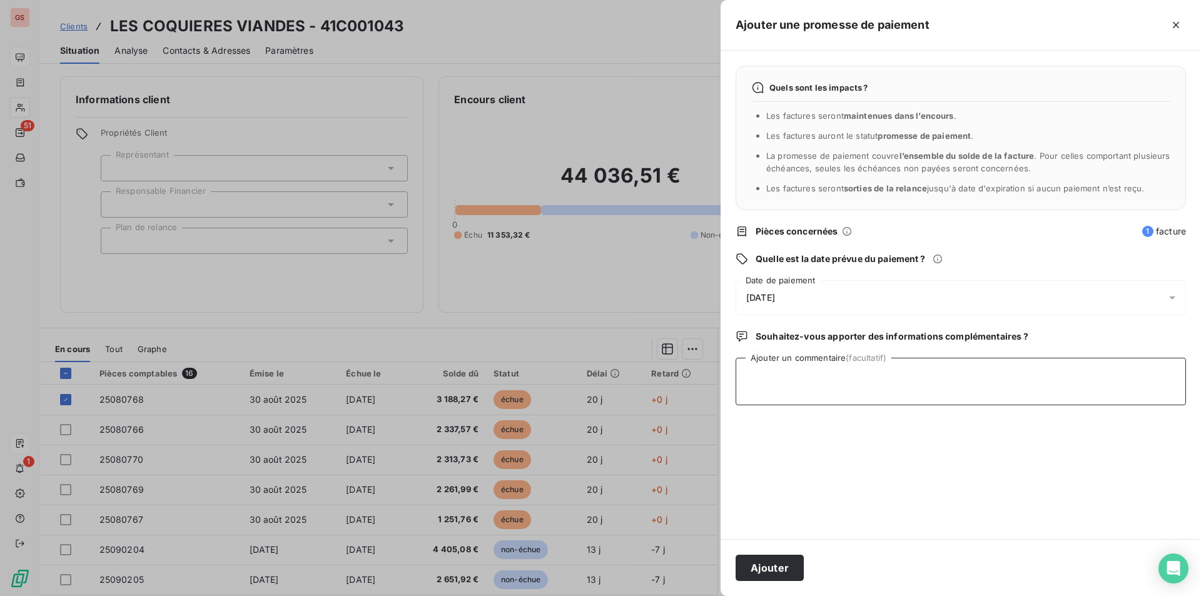
click at [1017, 378] on textarea "Ajouter un commentaire (facultatif)" at bounding box center [960, 382] width 450 height 48
type textarea "virt"
click at [782, 567] on button "Ajouter" at bounding box center [769, 568] width 68 height 26
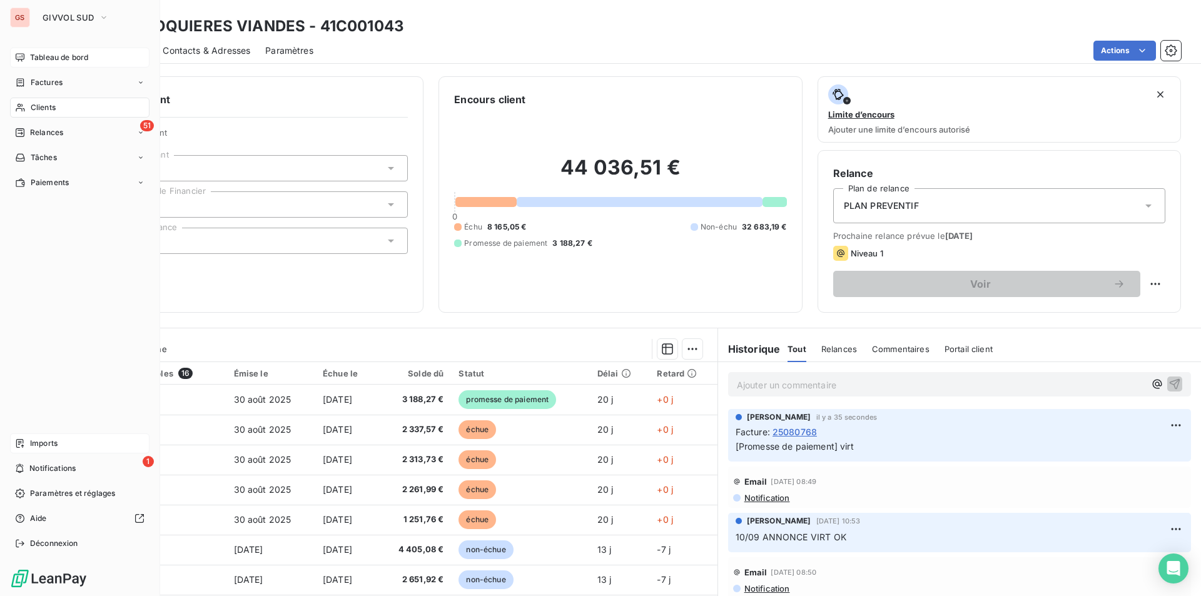
click at [52, 60] on span "Tableau de bord" at bounding box center [59, 57] width 58 height 11
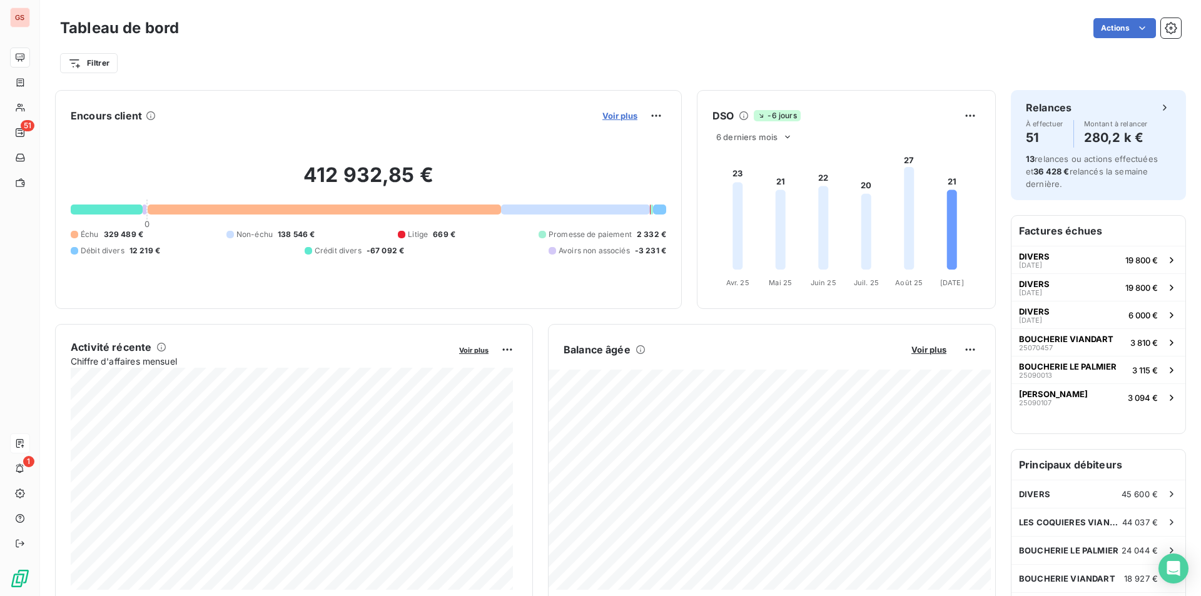
click at [622, 118] on span "Voir plus" at bounding box center [619, 116] width 35 height 10
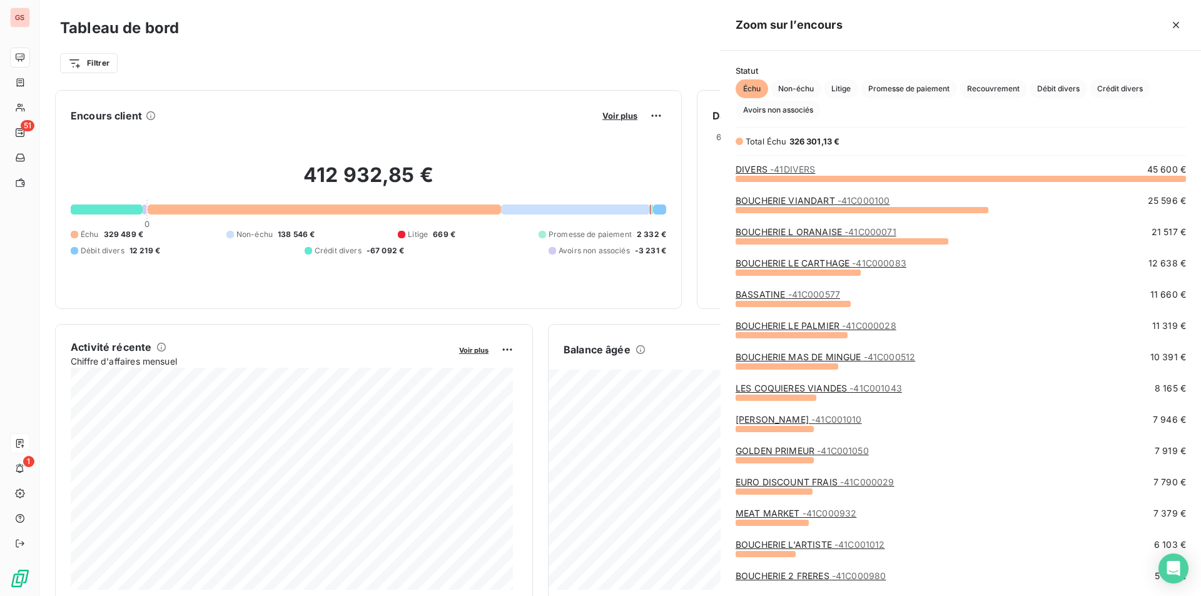
scroll to position [408, 471]
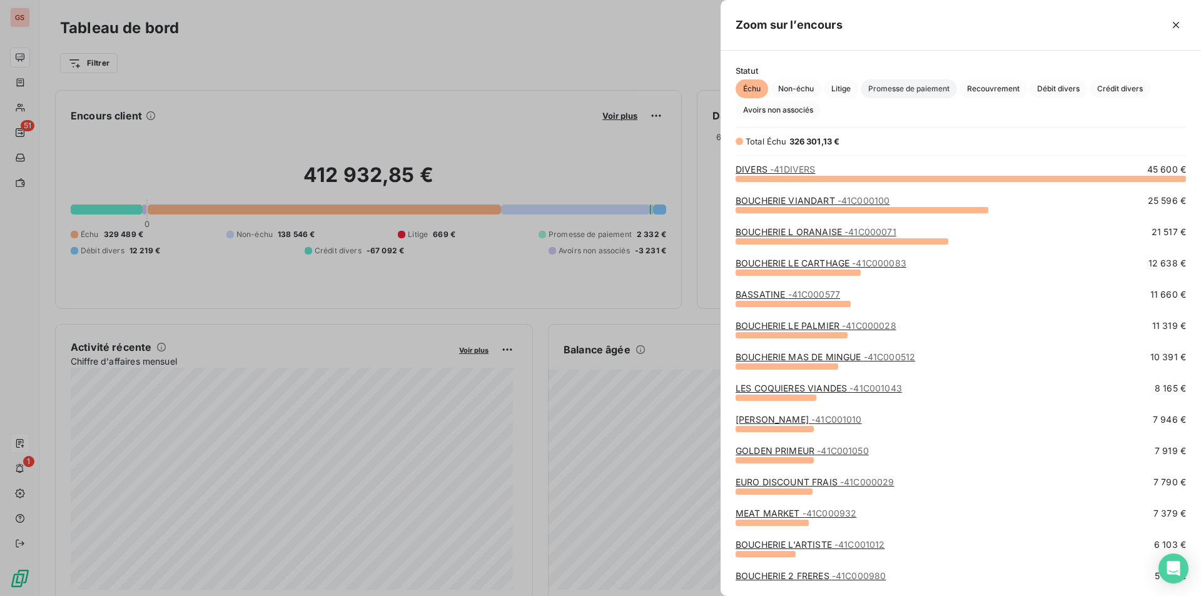
click at [892, 83] on span "Promesse de paiement" at bounding box center [908, 88] width 96 height 19
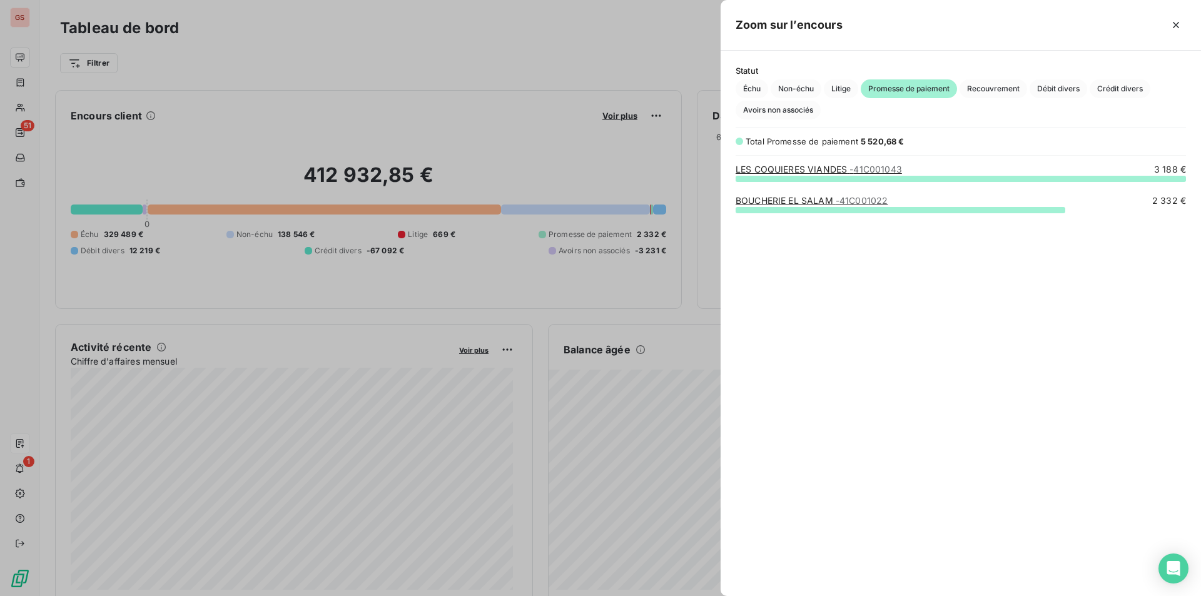
click at [489, 134] on div at bounding box center [600, 298] width 1201 height 596
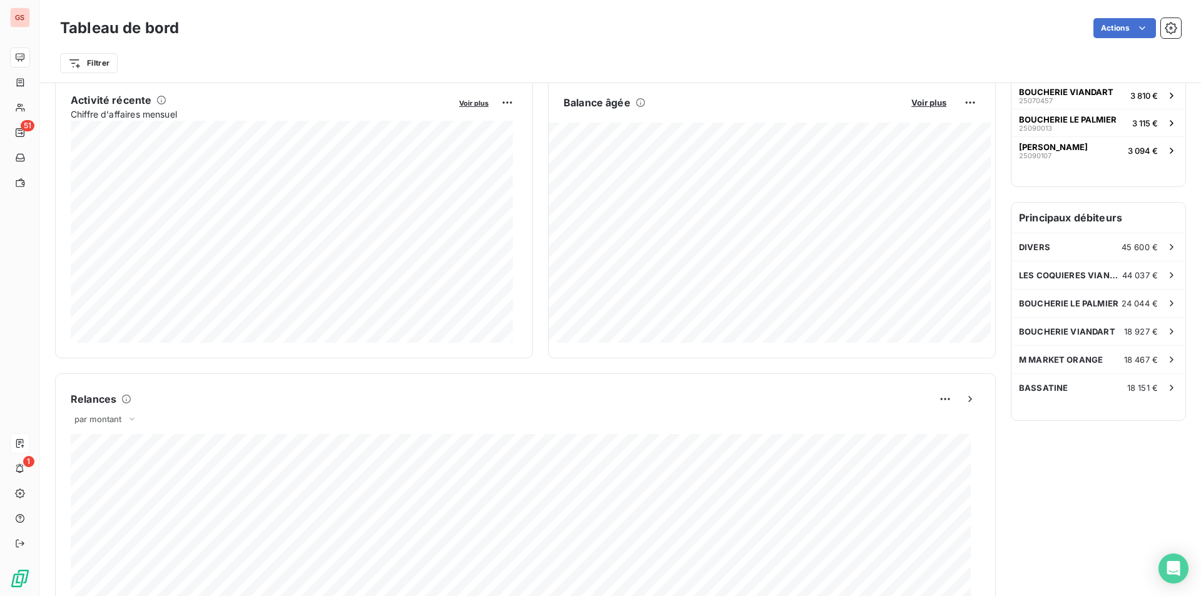
scroll to position [0, 0]
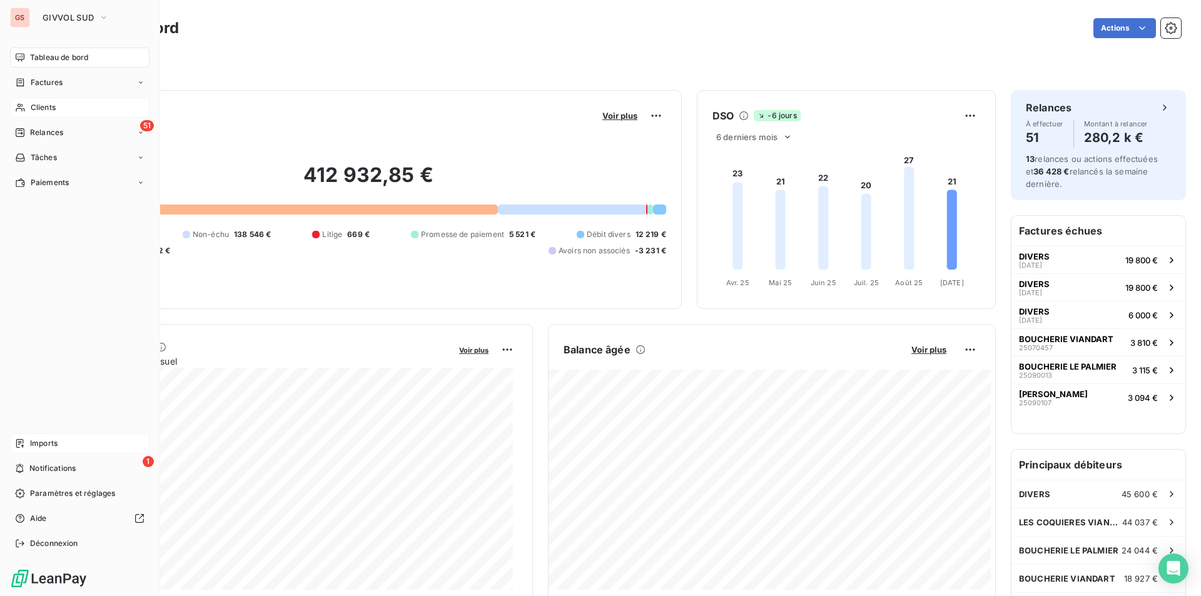
click at [27, 105] on div "Clients" at bounding box center [79, 108] width 139 height 20
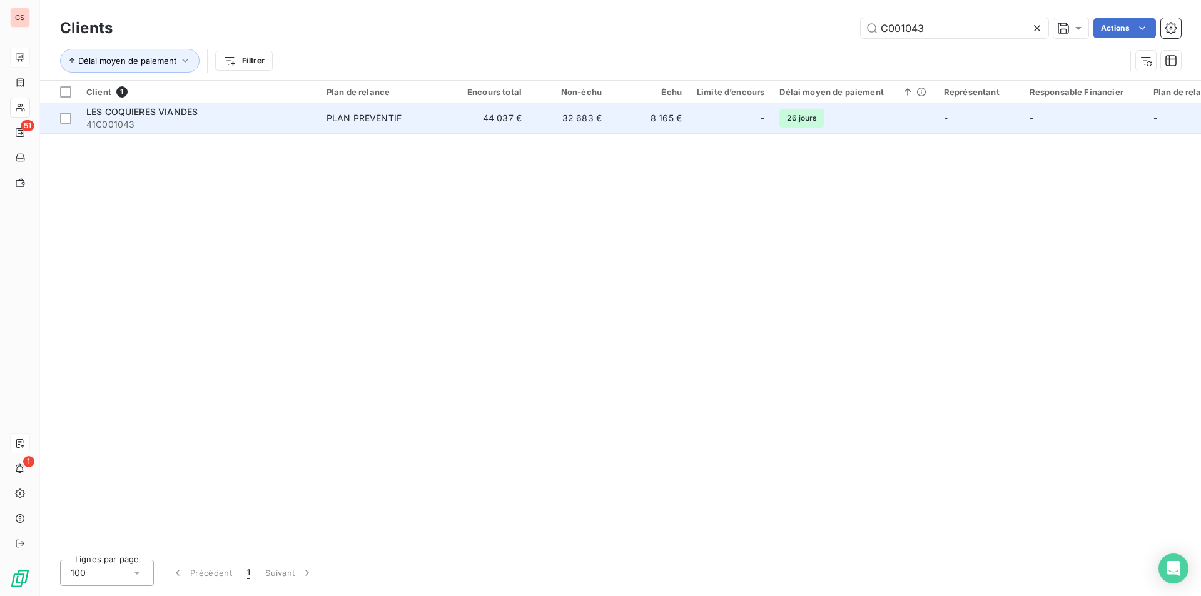
click at [348, 116] on div "PLAN PREVENTIF" at bounding box center [363, 118] width 75 height 13
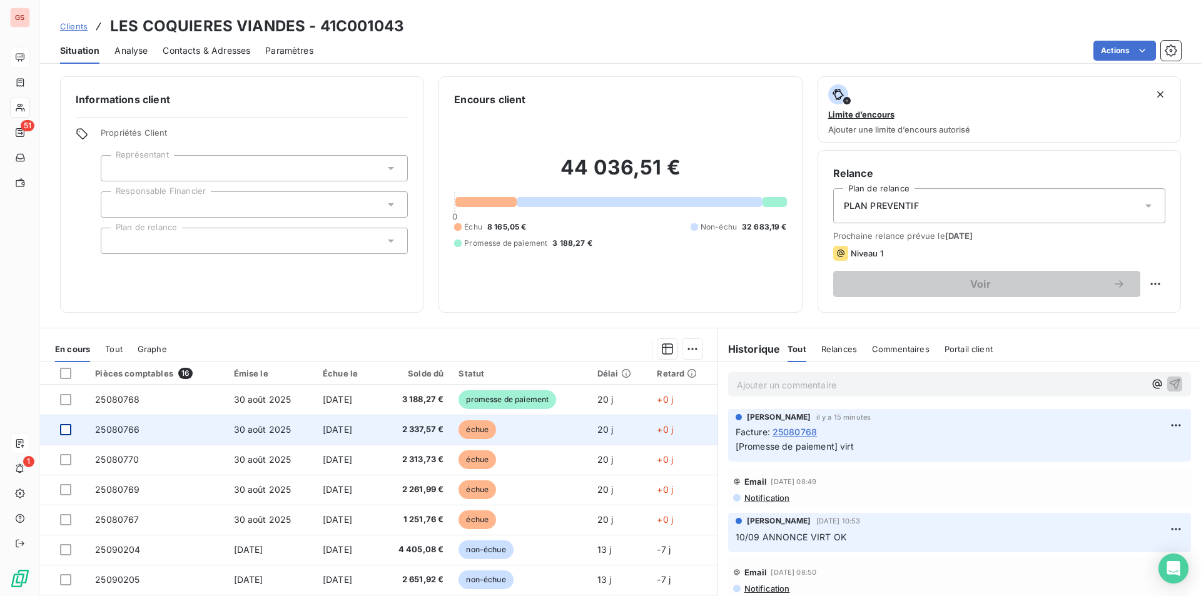
click at [67, 428] on div at bounding box center [65, 429] width 11 height 11
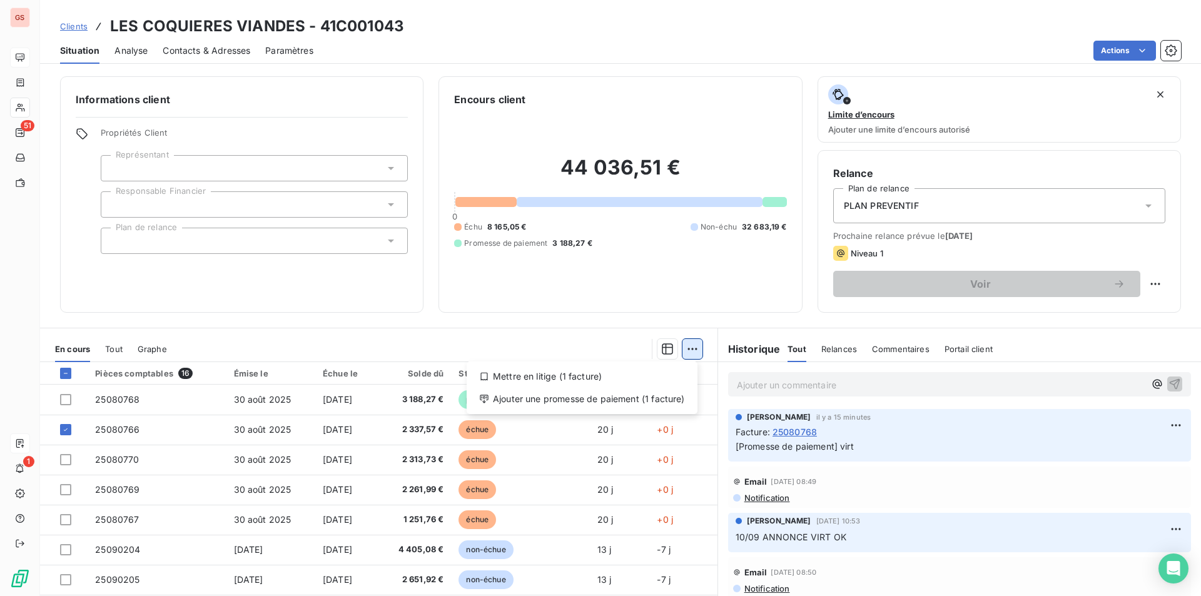
click at [690, 344] on html "GS 51 1 Clients LES COQUIERES VIANDES - 41C001043 Situation Analyse Contacts & …" at bounding box center [600, 298] width 1201 height 596
click at [651, 400] on div "Ajouter une promesse de paiement (1 facture)" at bounding box center [581, 399] width 221 height 20
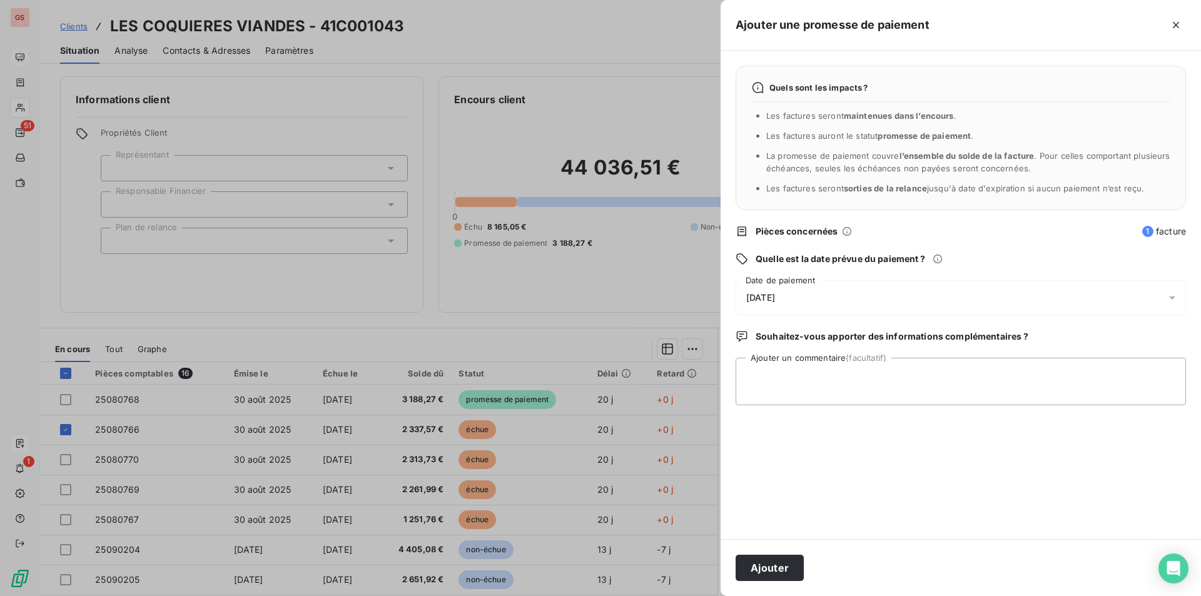
click at [775, 293] on span "[DATE]" at bounding box center [760, 298] width 29 height 10
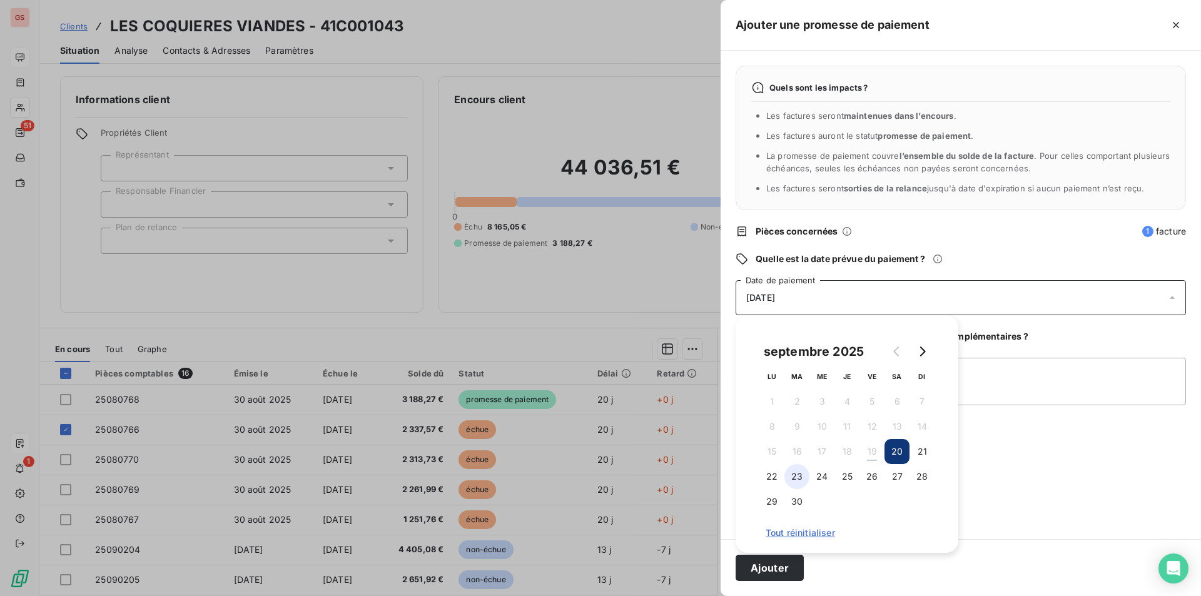
click at [791, 473] on button "23" at bounding box center [796, 476] width 25 height 25
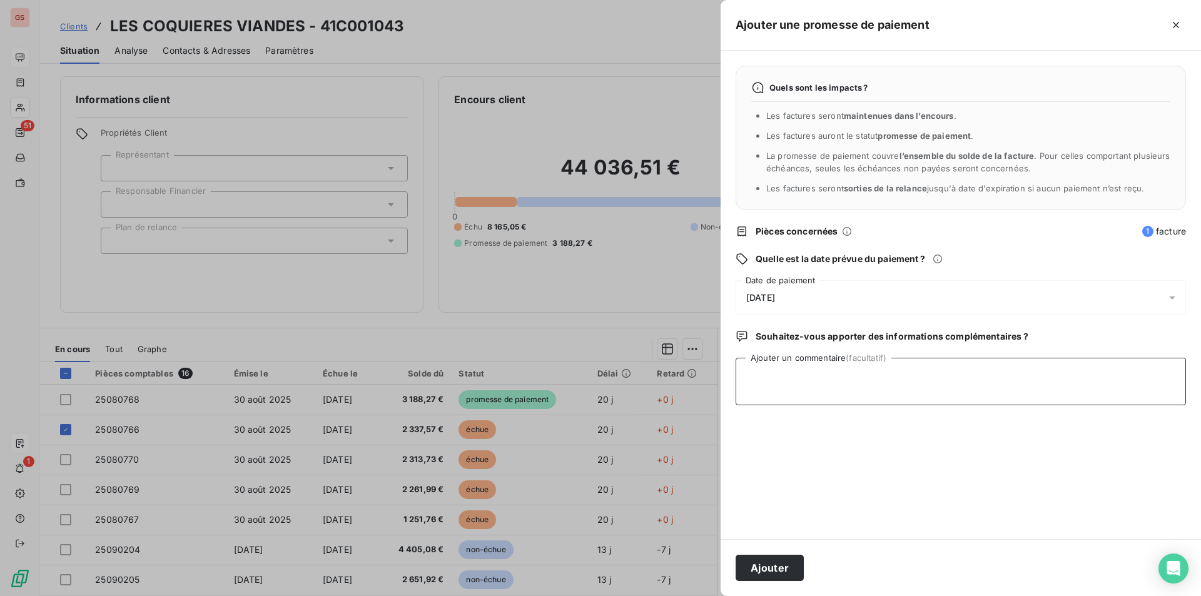
click at [1035, 382] on textarea "Ajouter un commentaire (facultatif)" at bounding box center [960, 382] width 450 height 48
type textarea "virt"
click at [757, 575] on button "Ajouter" at bounding box center [769, 568] width 68 height 26
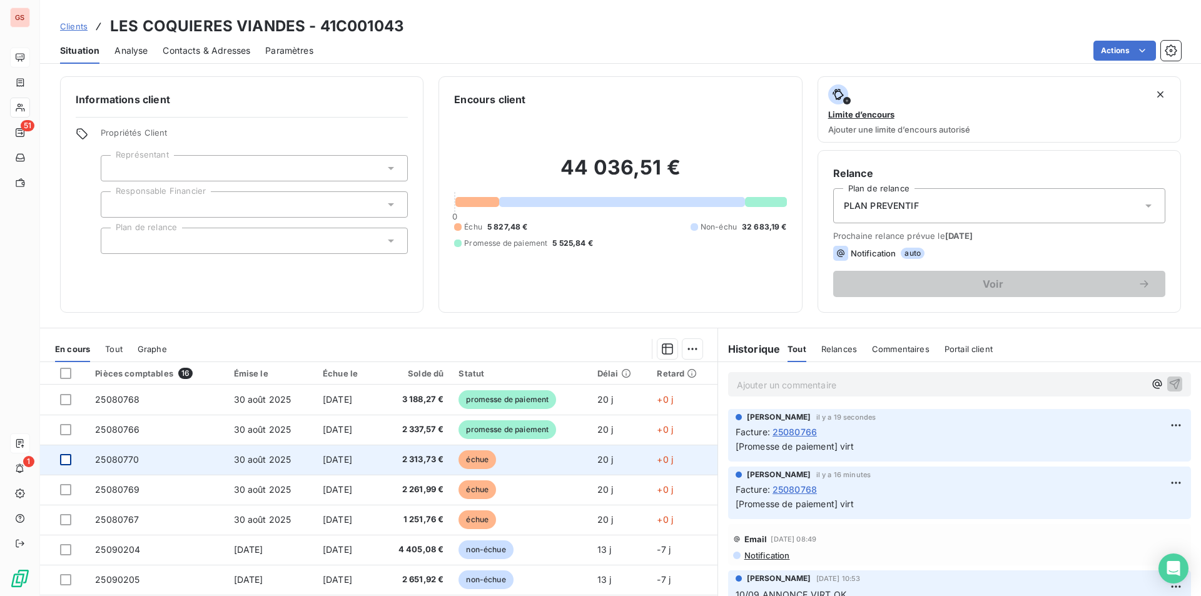
click at [63, 459] on div at bounding box center [65, 459] width 11 height 11
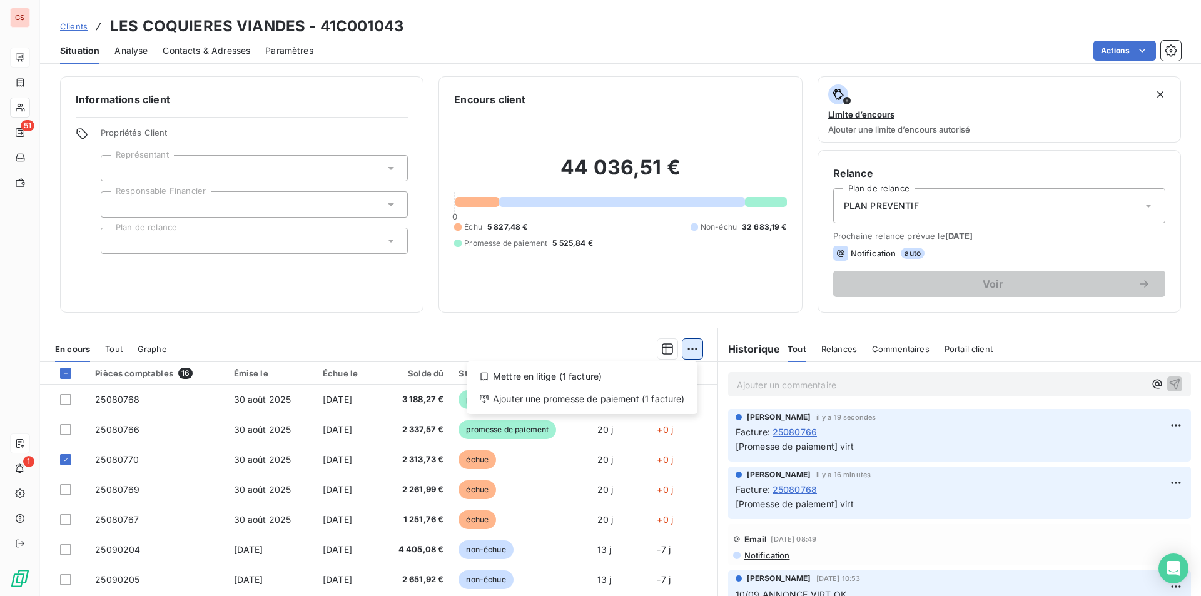
click at [679, 346] on html "GS 51 1 Clients LES COQUIERES VIANDES - 41C001043 Situation Analyse Contacts & …" at bounding box center [600, 298] width 1201 height 596
click at [601, 396] on div "Ajouter une promesse de paiement (1 facture)" at bounding box center [581, 399] width 221 height 20
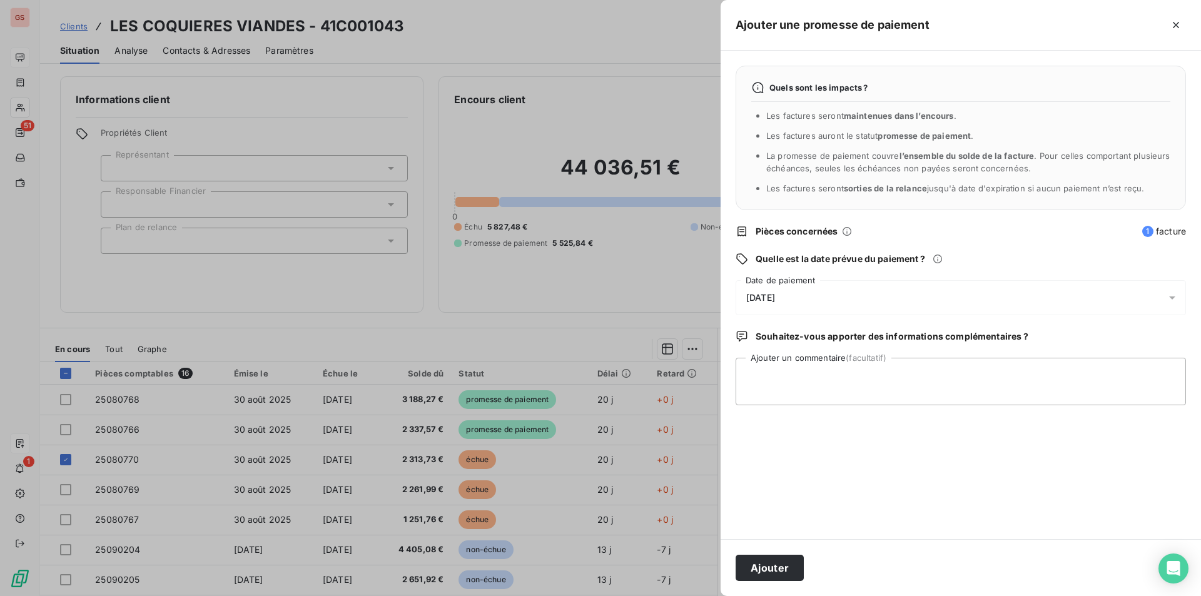
click at [775, 298] on span "[DATE]" at bounding box center [760, 298] width 29 height 10
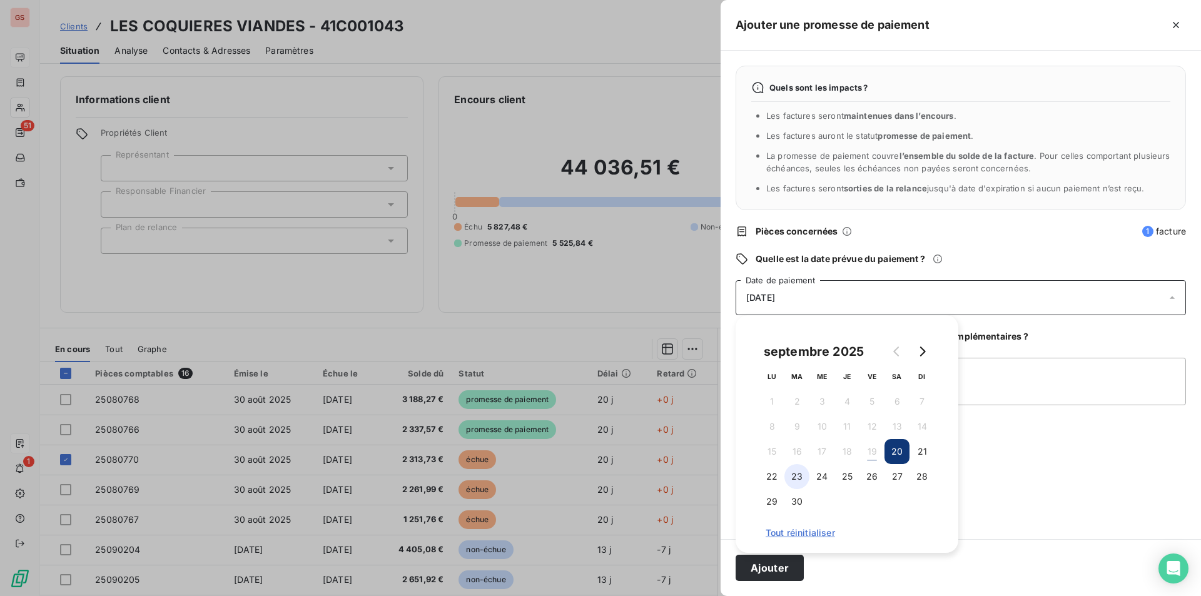
click at [802, 478] on button "23" at bounding box center [796, 476] width 25 height 25
click at [1005, 385] on textarea "Ajouter un commentaire (facultatif)" at bounding box center [960, 382] width 450 height 48
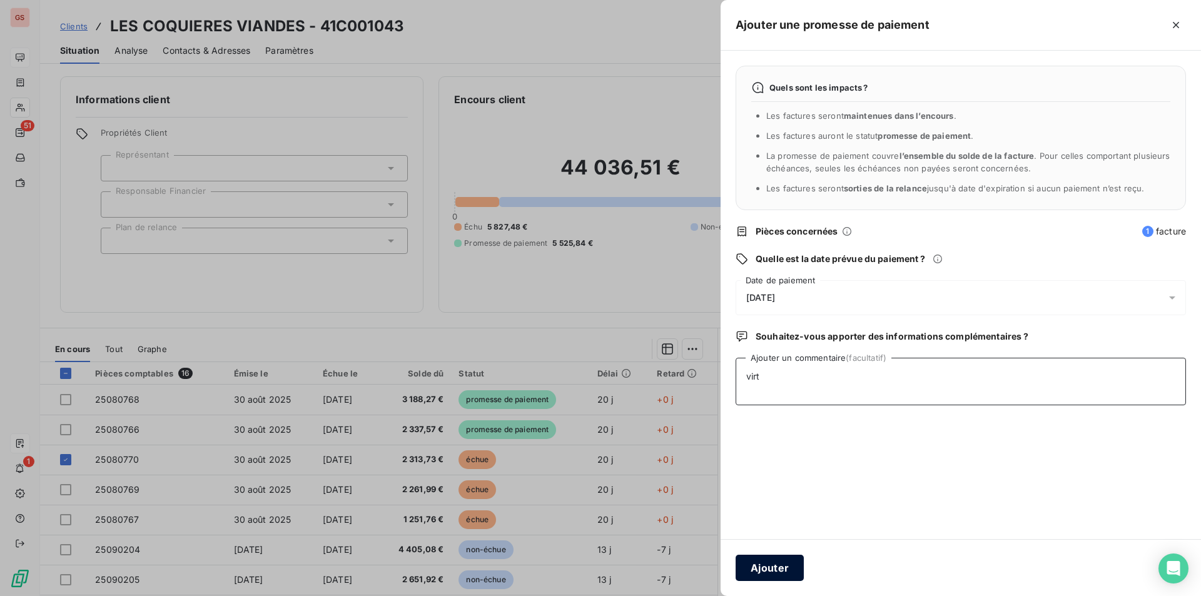
type textarea "virt"
click at [783, 570] on button "Ajouter" at bounding box center [769, 568] width 68 height 26
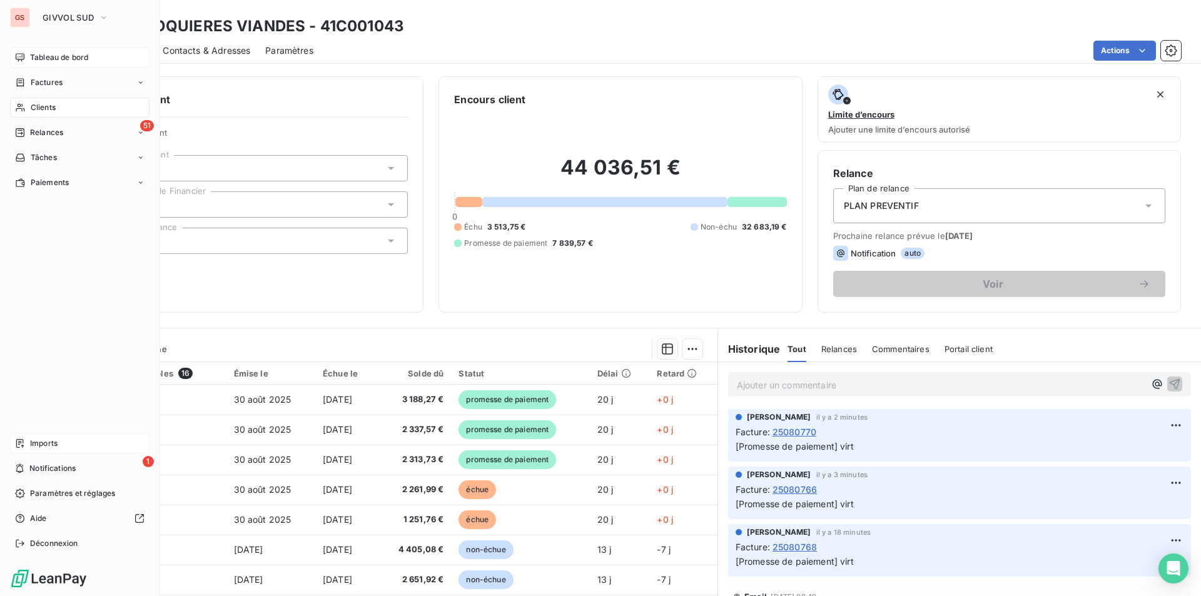
click at [39, 109] on span "Clients" at bounding box center [43, 107] width 25 height 11
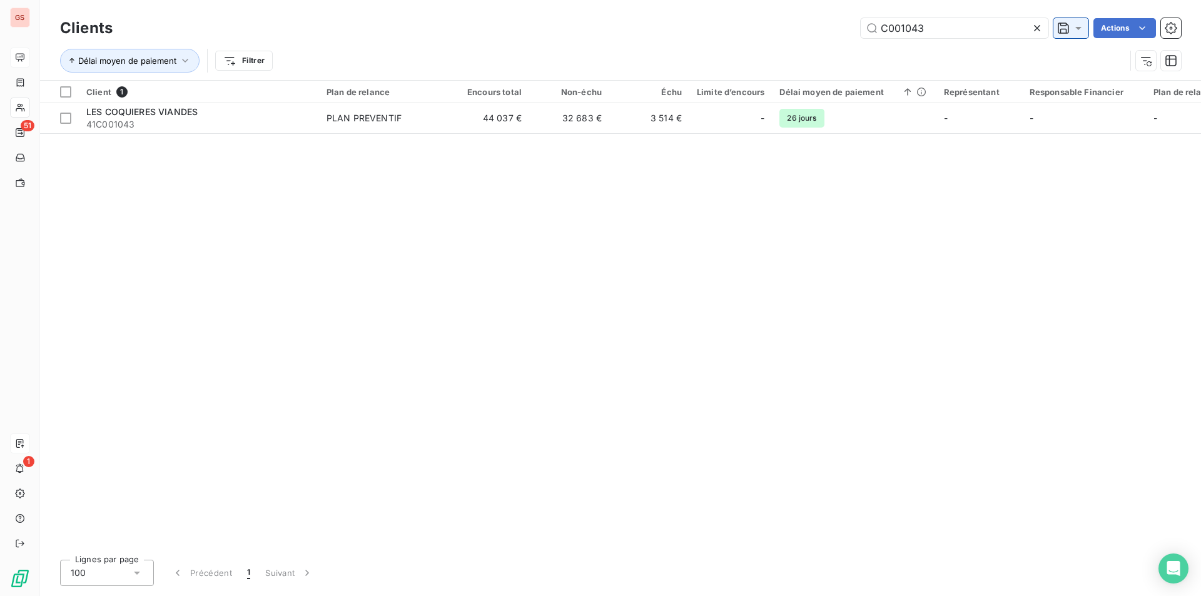
drag, startPoint x: 914, startPoint y: 29, endPoint x: 1068, endPoint y: 37, distance: 154.0
click at [1068, 37] on div "C001043 Actions" at bounding box center [654, 28] width 1053 height 20
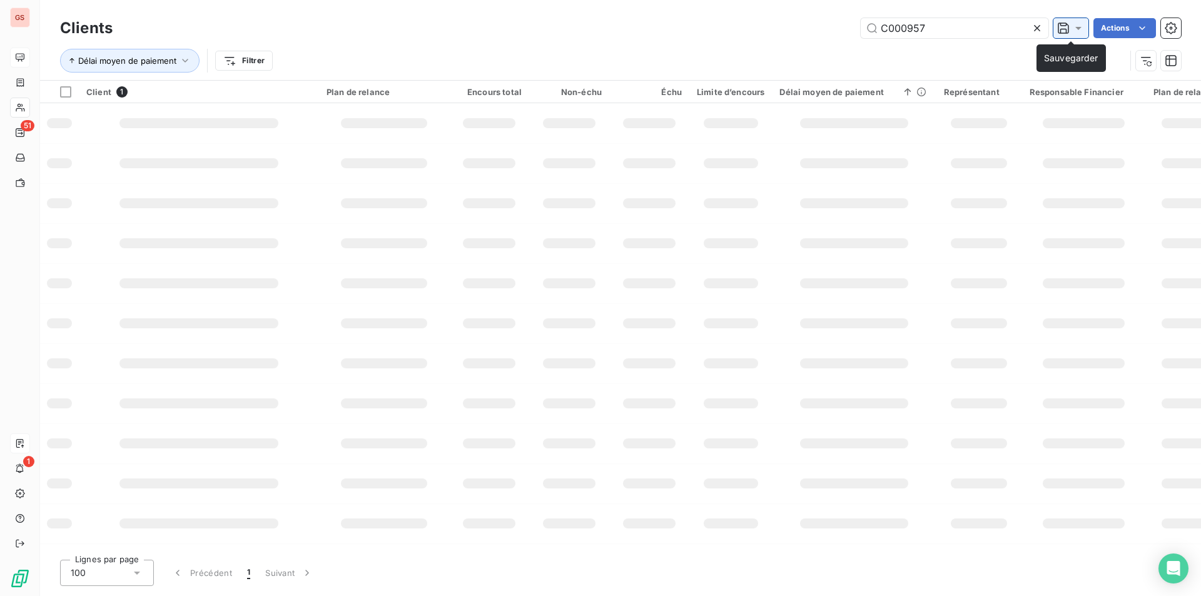
type input "C000957"
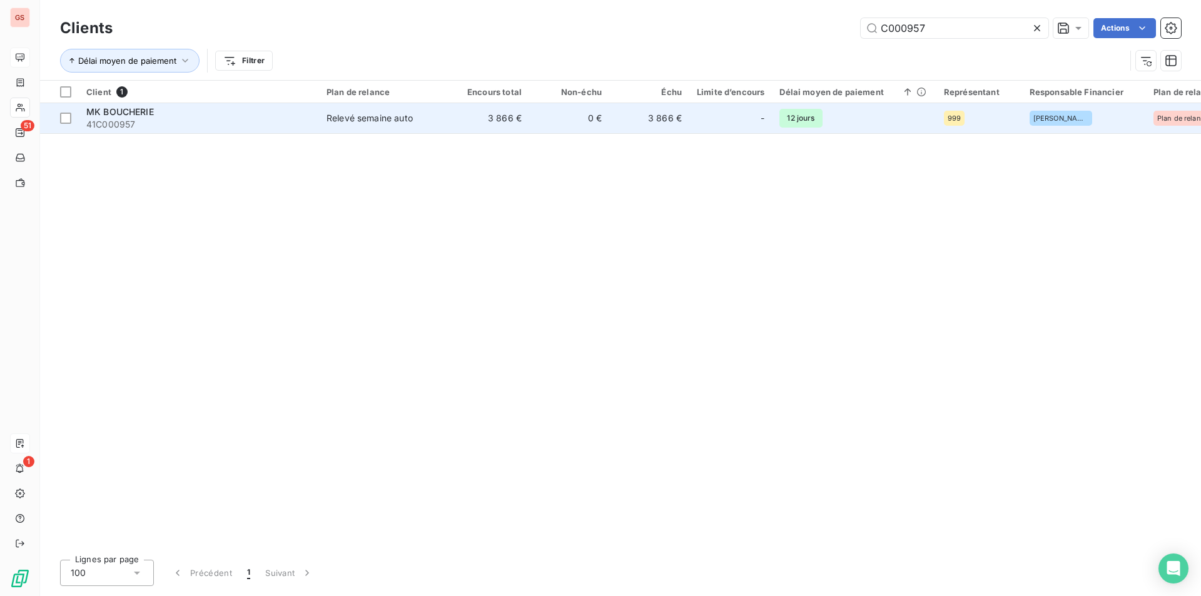
click at [335, 116] on div "Relevé semaine auto" at bounding box center [369, 118] width 86 height 13
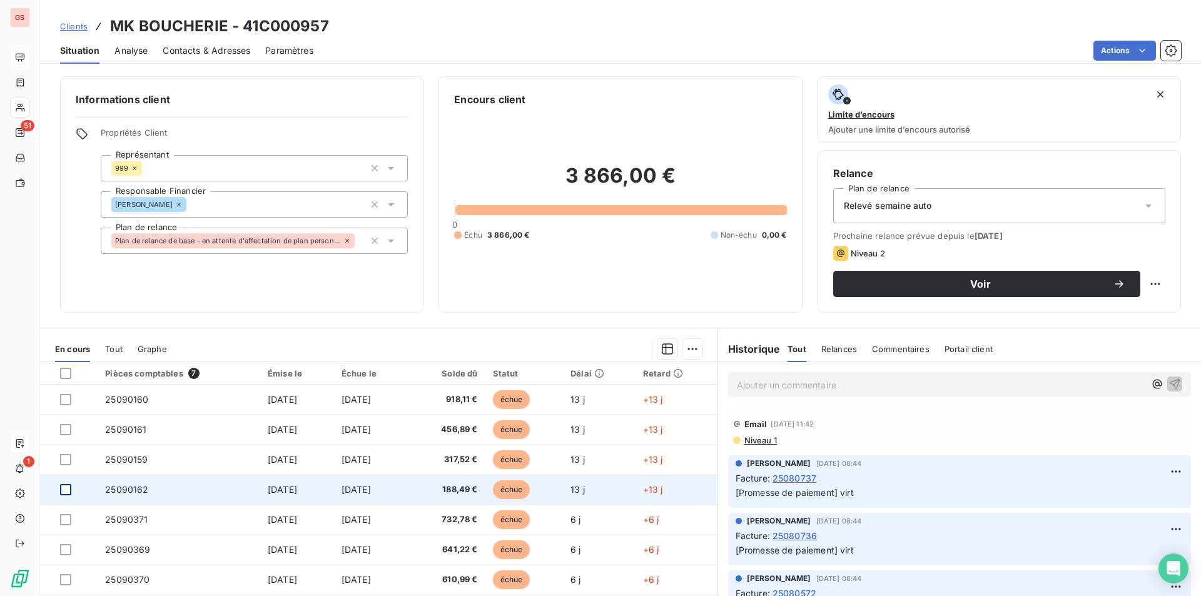
click at [66, 487] on div at bounding box center [65, 489] width 11 height 11
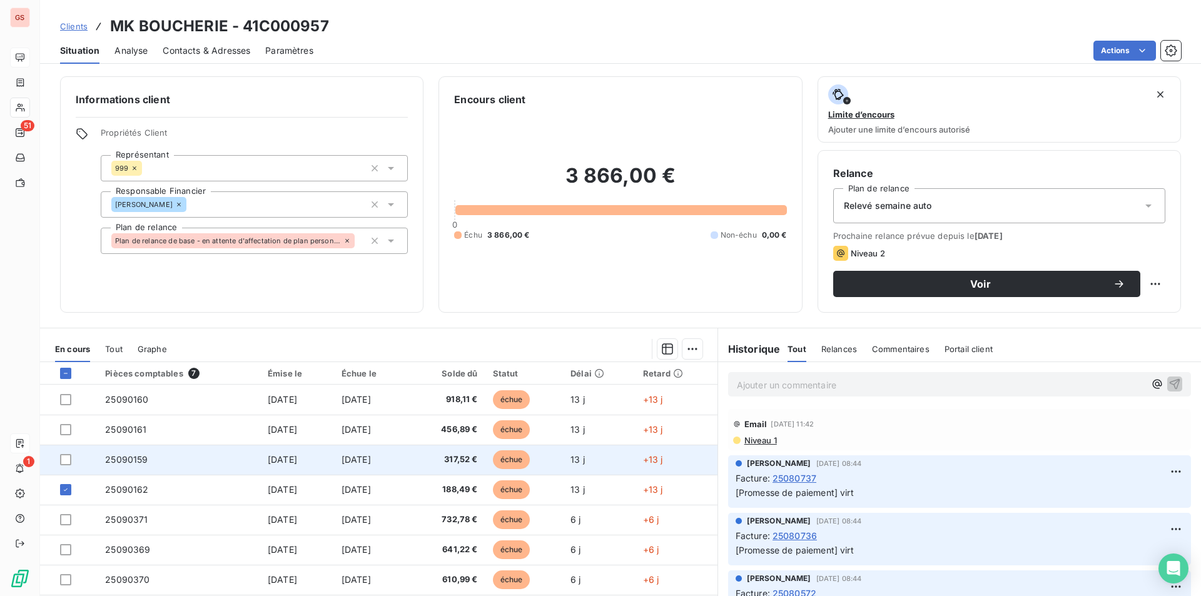
click at [64, 453] on td at bounding box center [69, 460] width 58 height 30
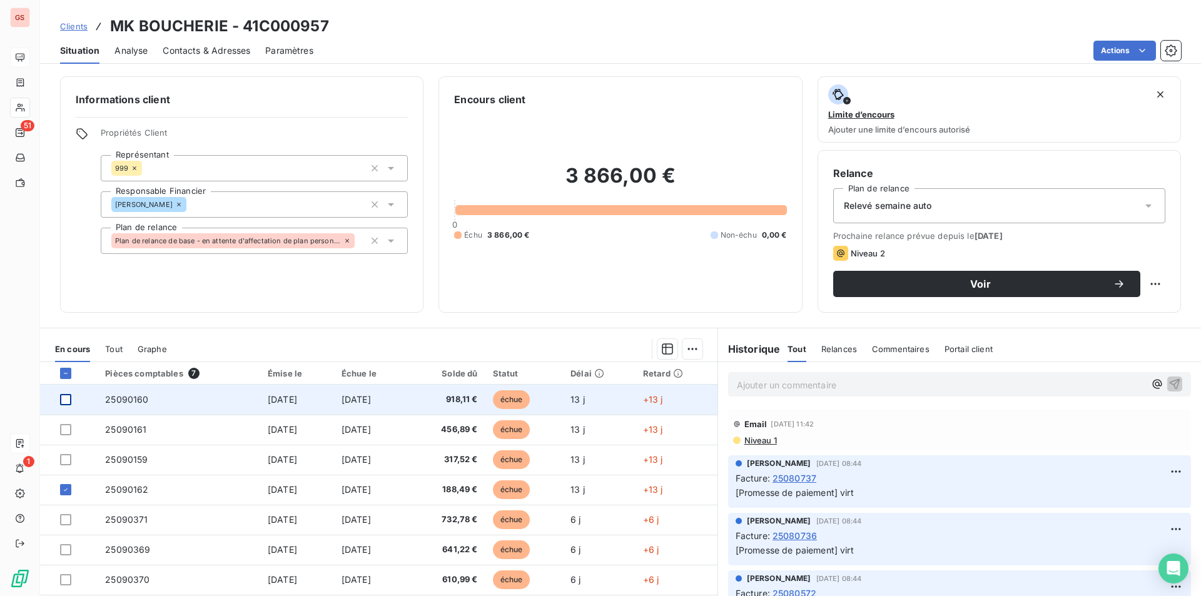
click at [68, 398] on div at bounding box center [65, 399] width 11 height 11
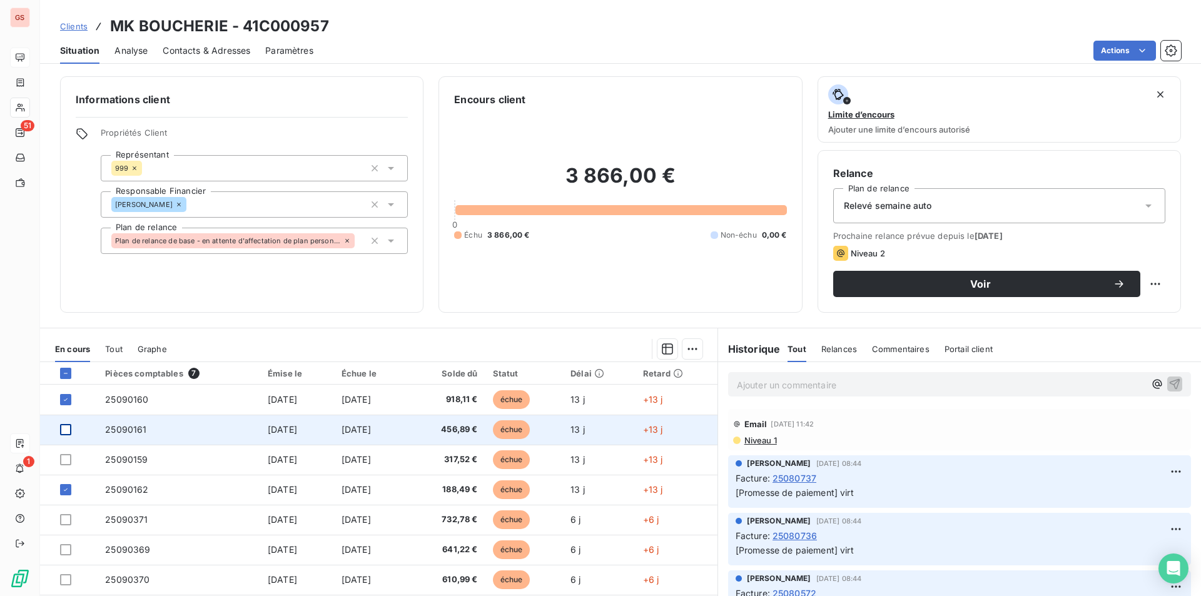
click at [66, 430] on div at bounding box center [65, 429] width 11 height 11
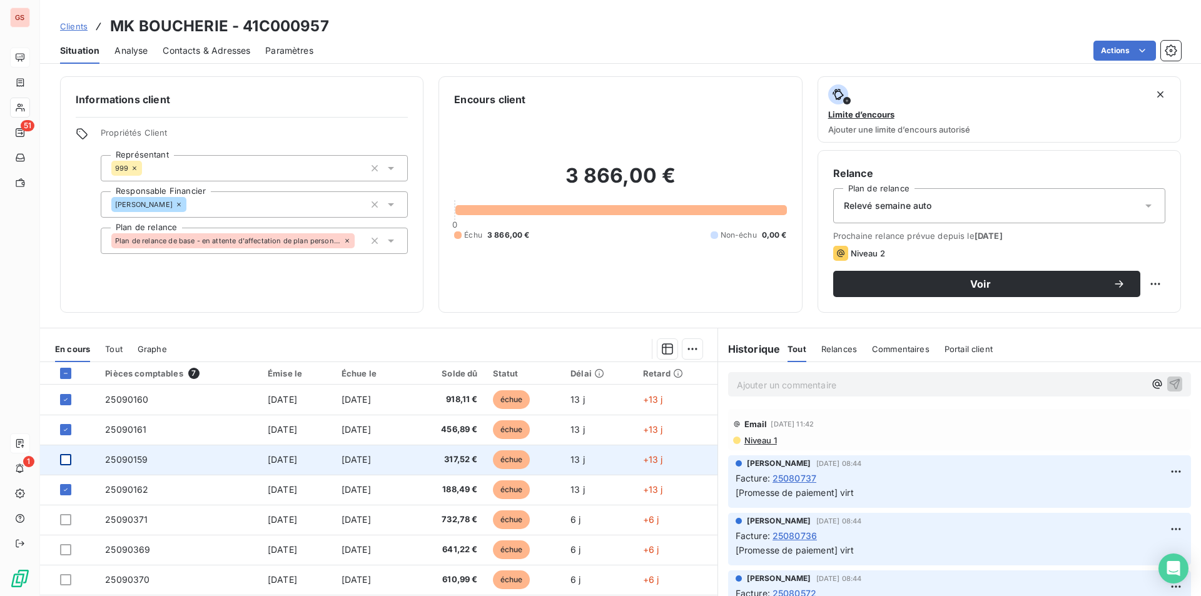
click at [64, 458] on div at bounding box center [65, 459] width 11 height 11
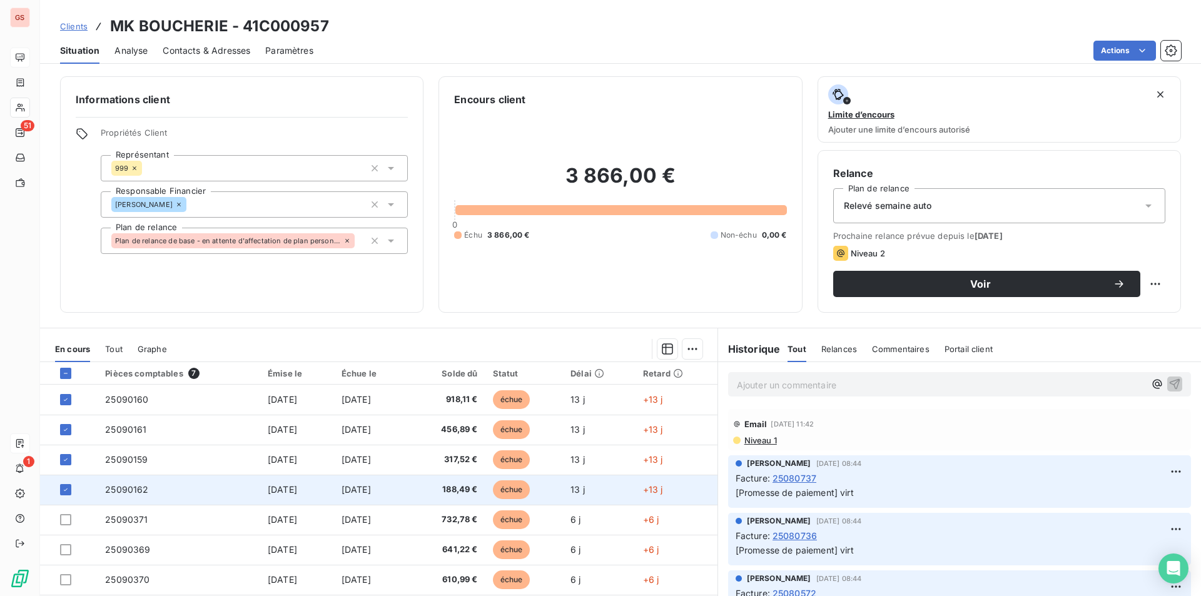
scroll to position [44, 0]
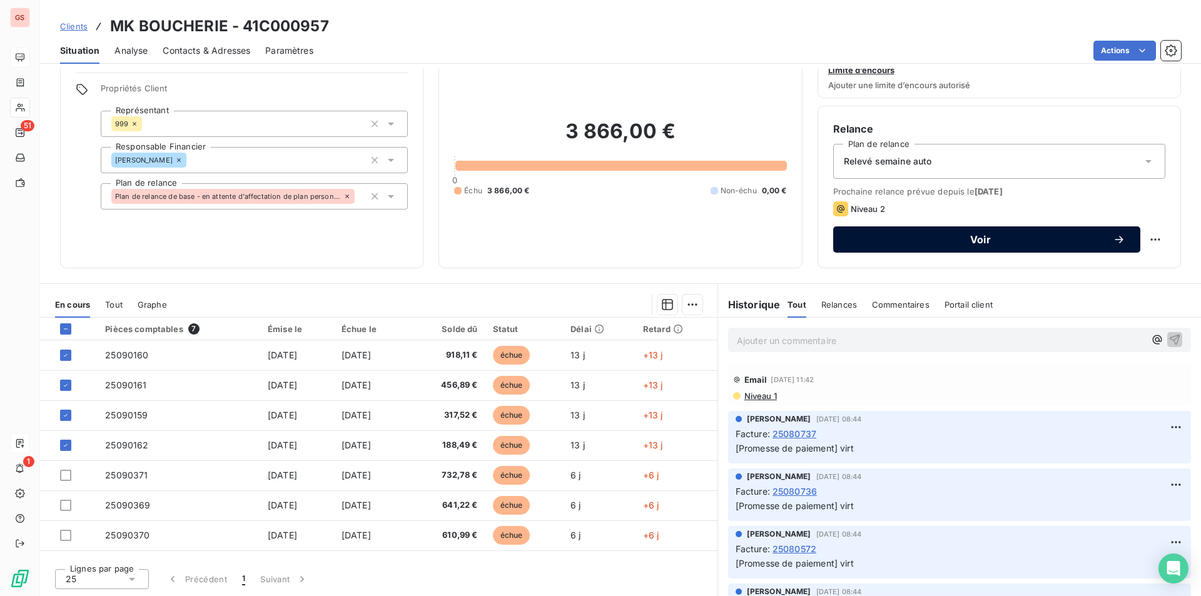
click at [990, 244] on div "Voir" at bounding box center [986, 239] width 277 height 13
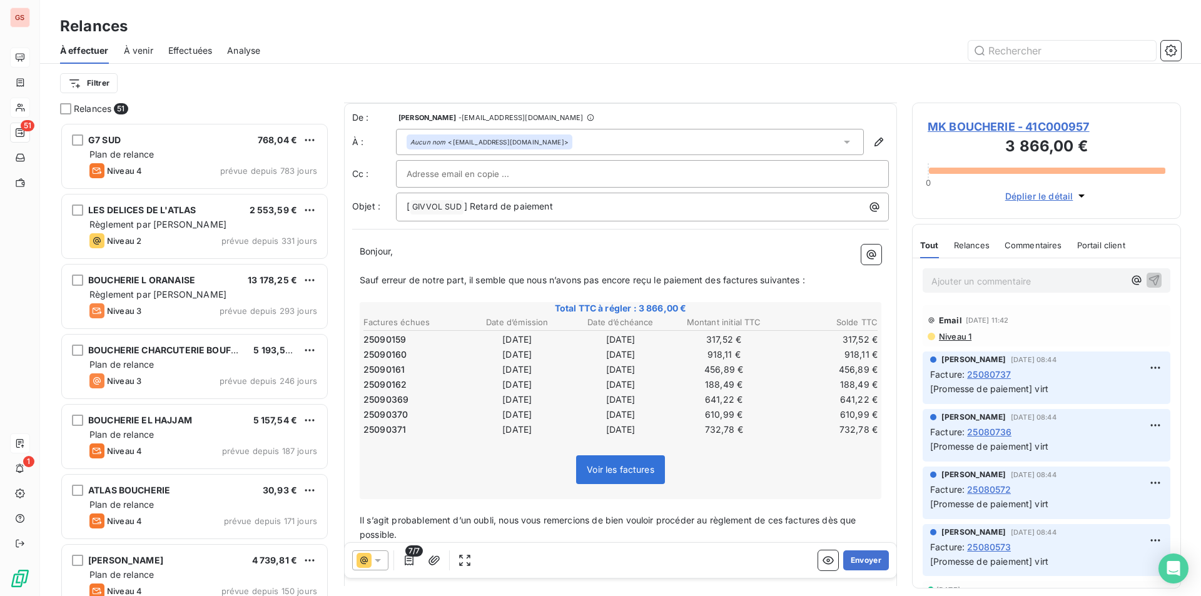
scroll to position [63, 0]
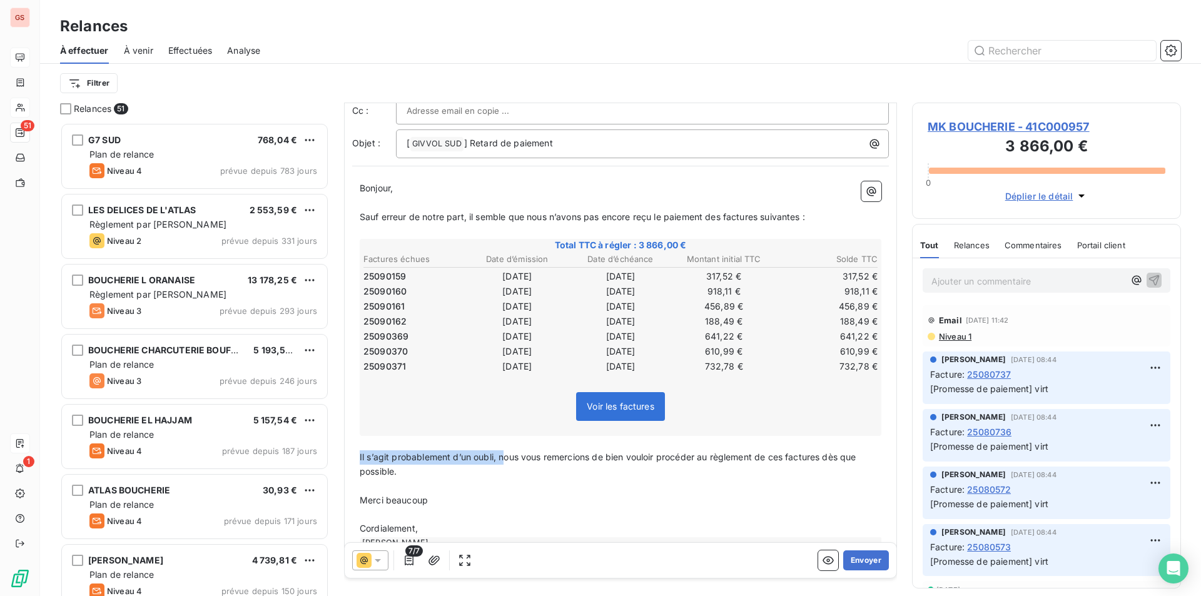
drag, startPoint x: 506, startPoint y: 453, endPoint x: 341, endPoint y: 455, distance: 165.7
click at [341, 455] on div "Relances 51 G7 SUD 768,04 € Plan de relance Niveau 4 prévue depuis 783 jours LE…" at bounding box center [620, 349] width 1161 height 493
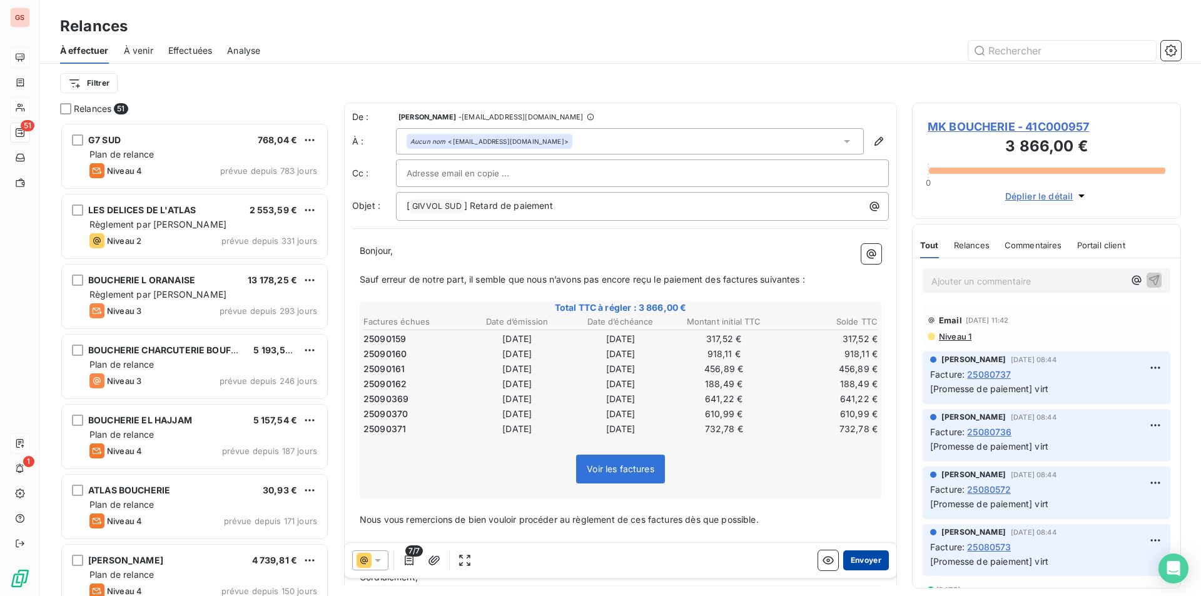
click at [848, 565] on button "Envoyer" at bounding box center [866, 560] width 46 height 20
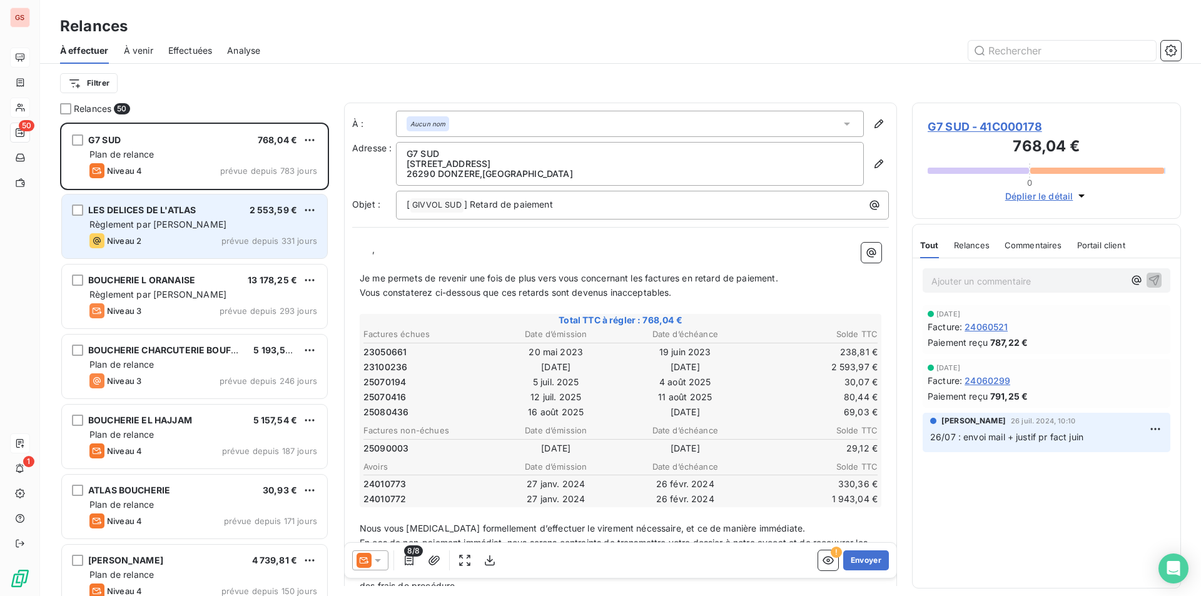
click at [211, 217] on div "LES DELICES DE L'ATLAS 2 553,59 € Règlement par chèque Niveau 2 prévue depuis 3…" at bounding box center [194, 226] width 265 height 64
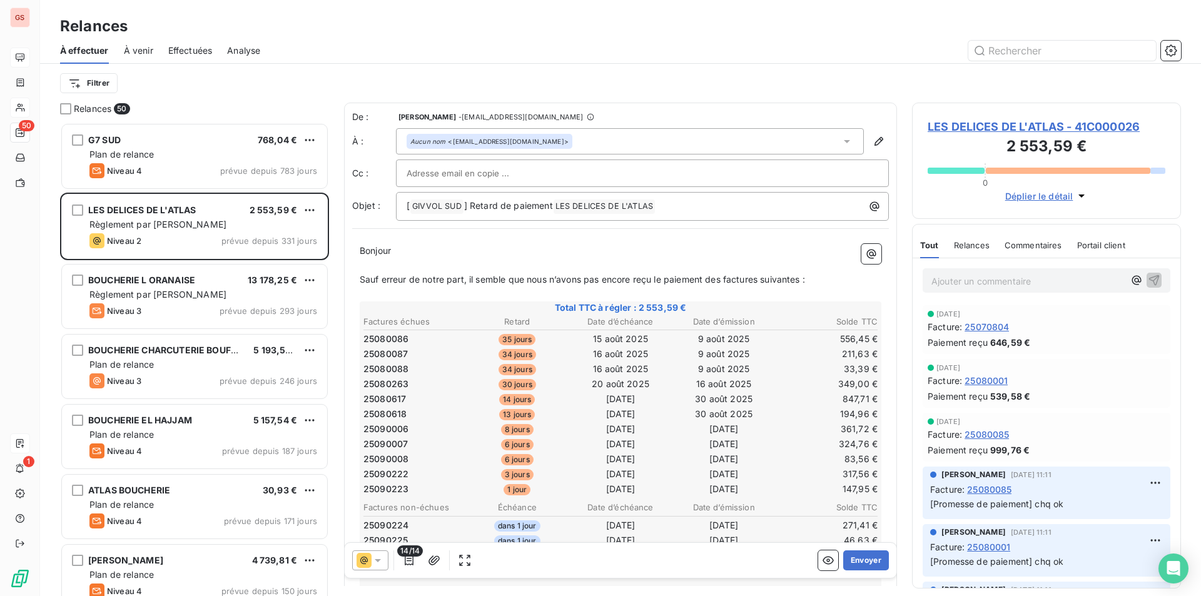
click at [959, 129] on span "LES DELICES DE L'ATLAS - 41C000026" at bounding box center [1046, 126] width 238 height 17
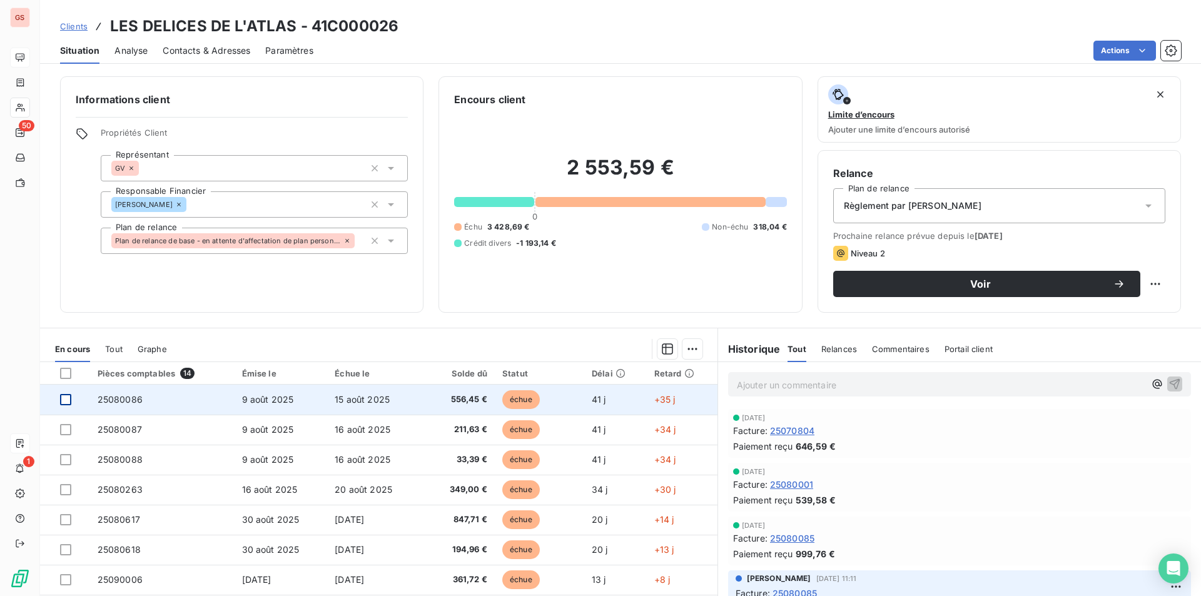
click at [66, 400] on div at bounding box center [65, 399] width 11 height 11
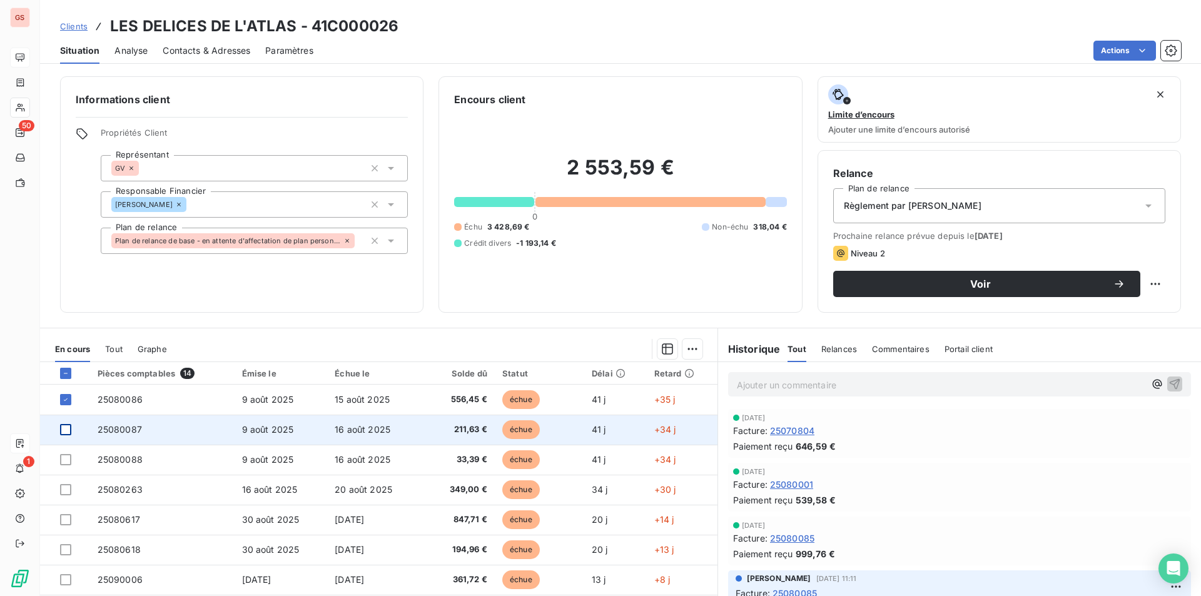
click at [64, 428] on div at bounding box center [65, 429] width 11 height 11
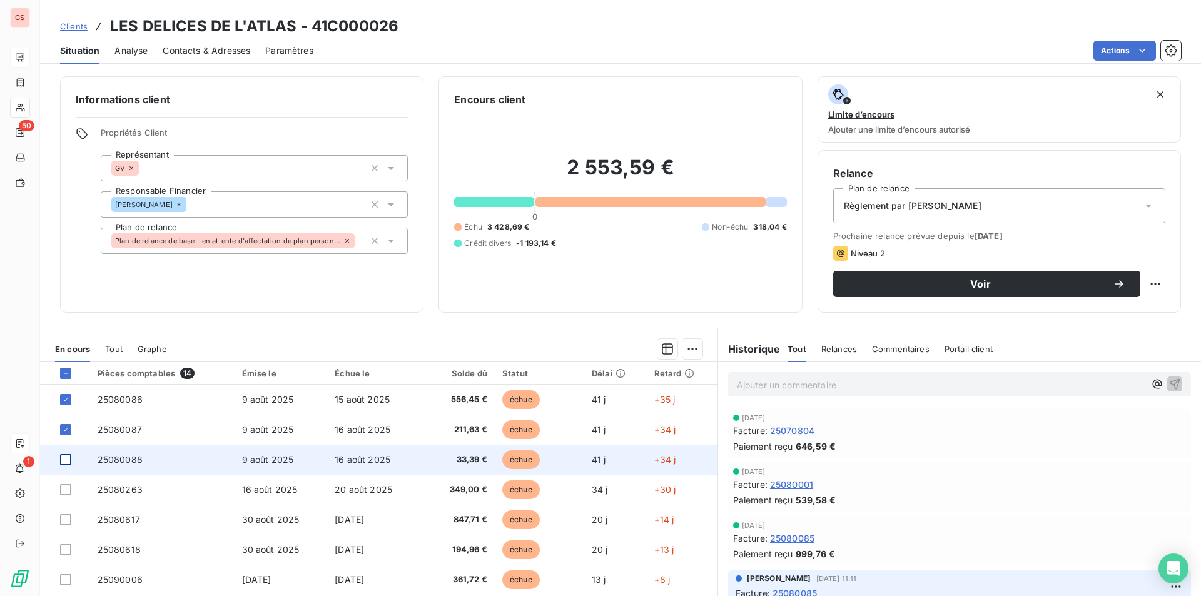
click at [66, 458] on div at bounding box center [65, 459] width 11 height 11
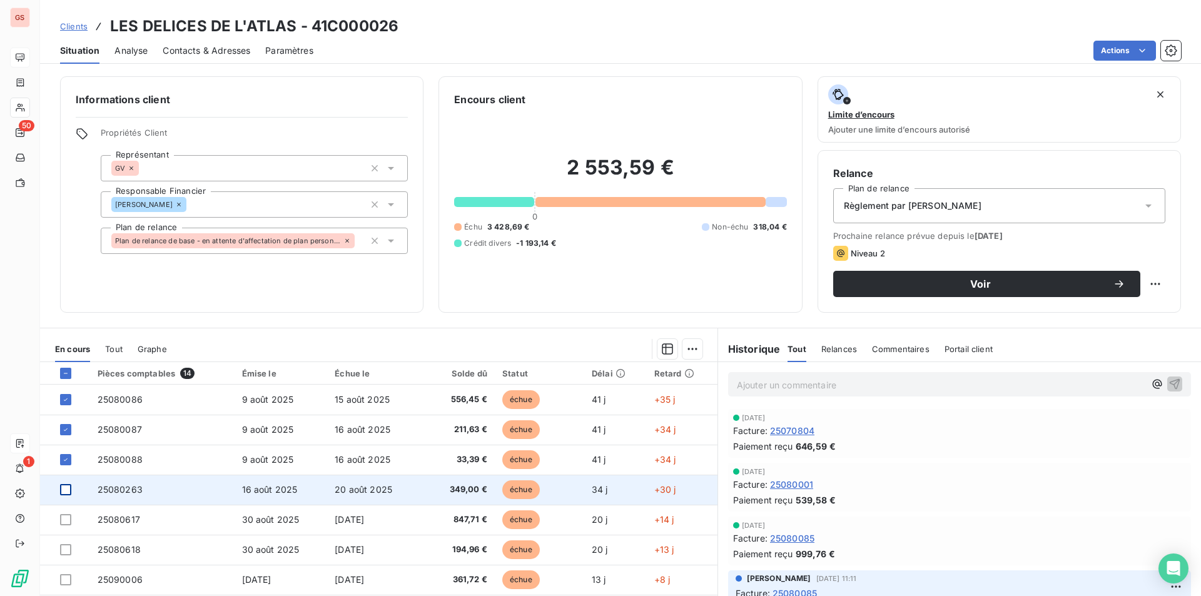
click at [69, 489] on div at bounding box center [65, 489] width 11 height 11
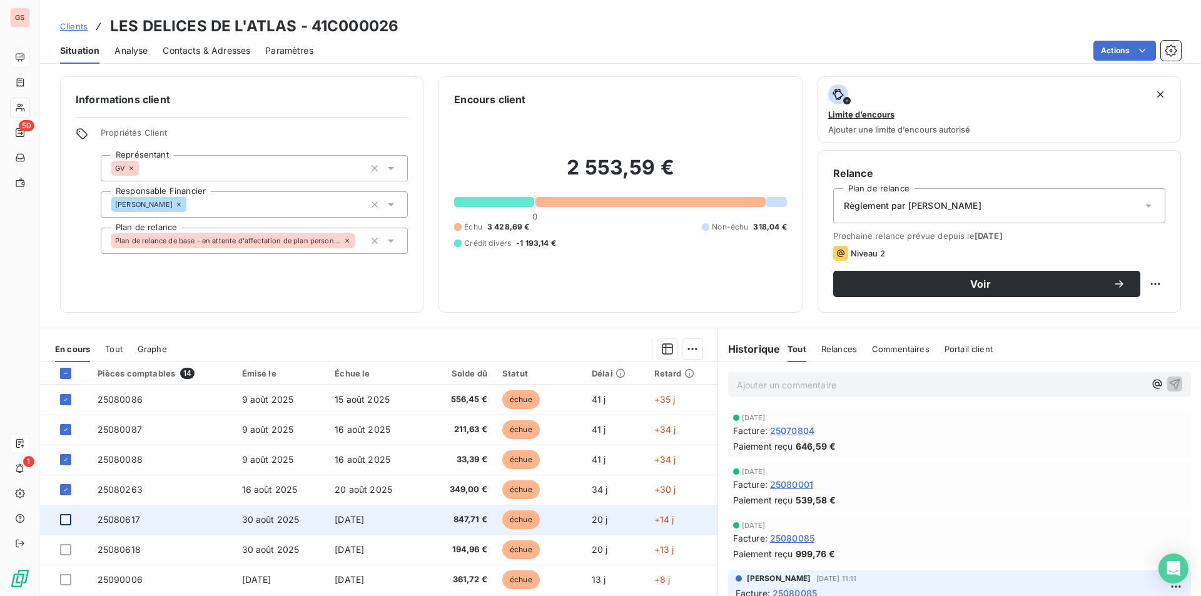
click at [64, 520] on div at bounding box center [65, 519] width 11 height 11
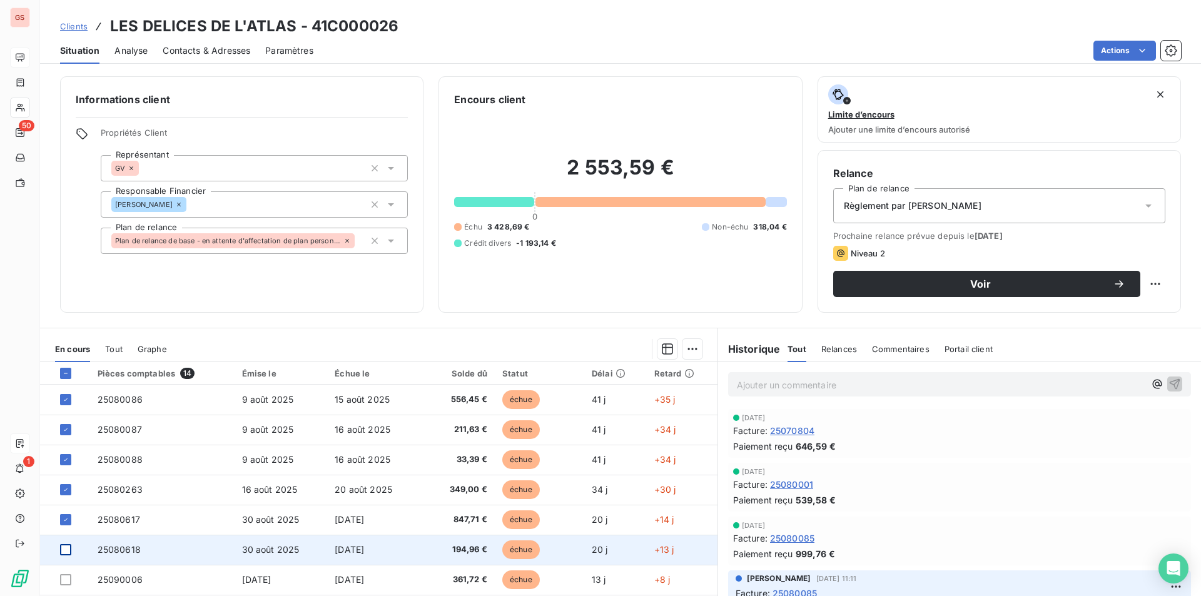
click at [68, 551] on div at bounding box center [65, 549] width 11 height 11
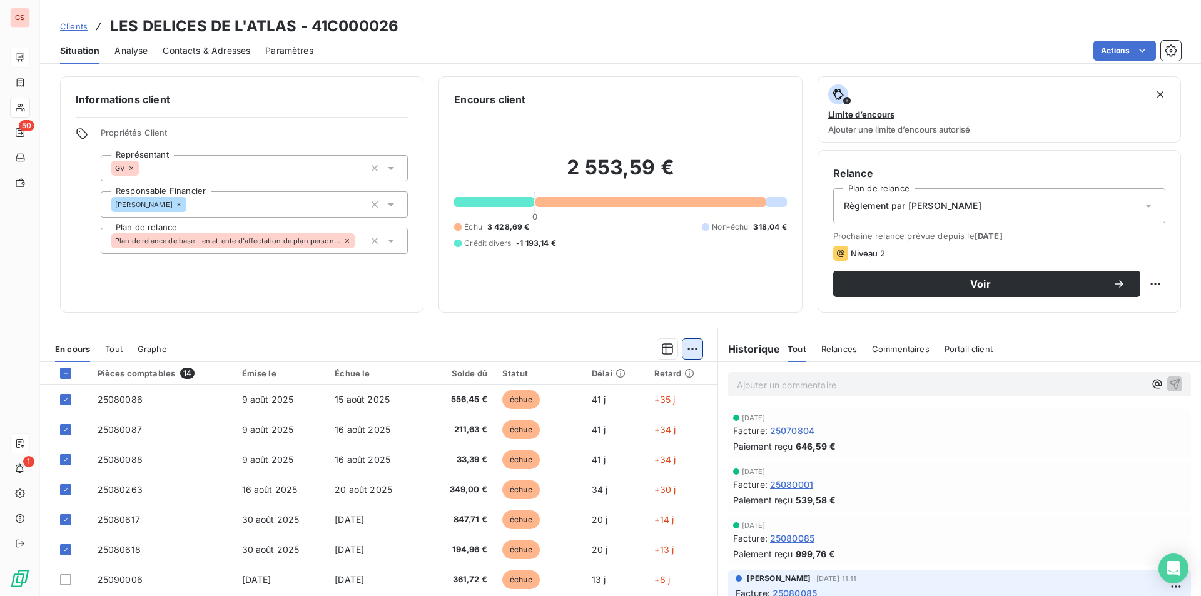
click at [677, 351] on html "GS 50 1 Clients LES DELICES DE L'ATLAS - 41C000026 Situation Analyse Contacts &…" at bounding box center [600, 298] width 1201 height 596
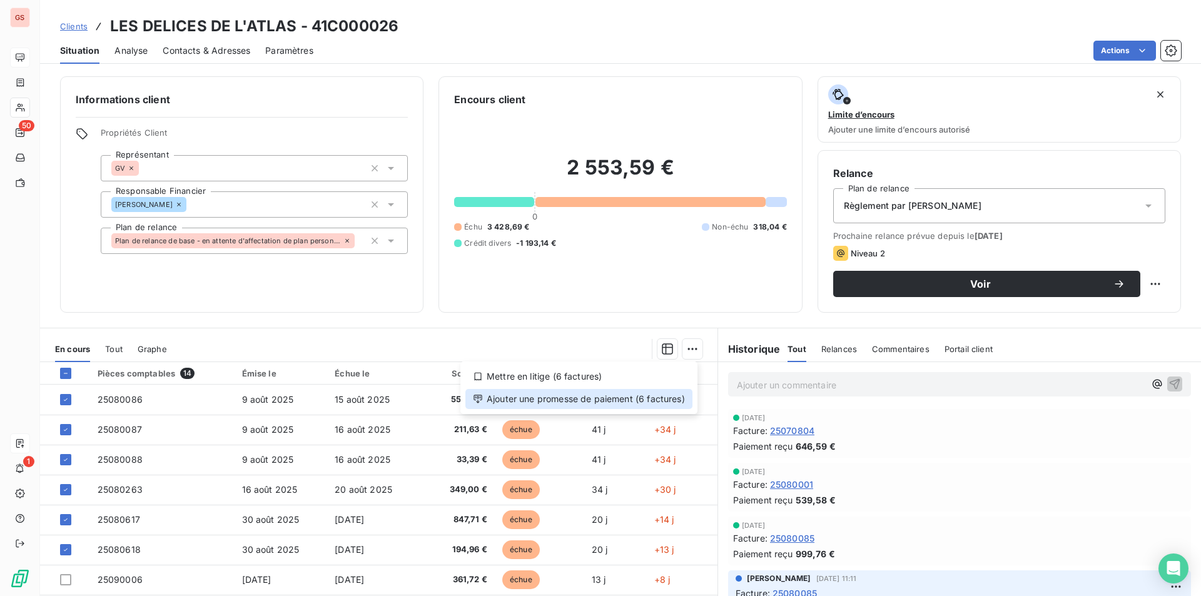
click at [610, 403] on div "Ajouter une promesse de paiement (6 factures)" at bounding box center [578, 399] width 227 height 20
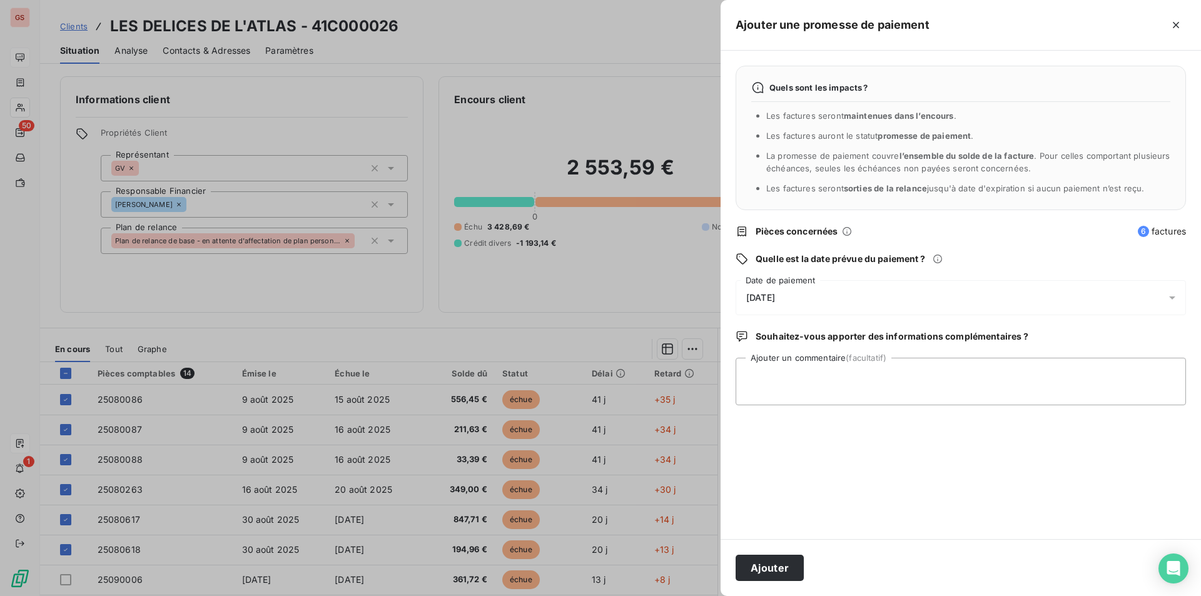
click at [803, 298] on div "[DATE]" at bounding box center [960, 297] width 450 height 35
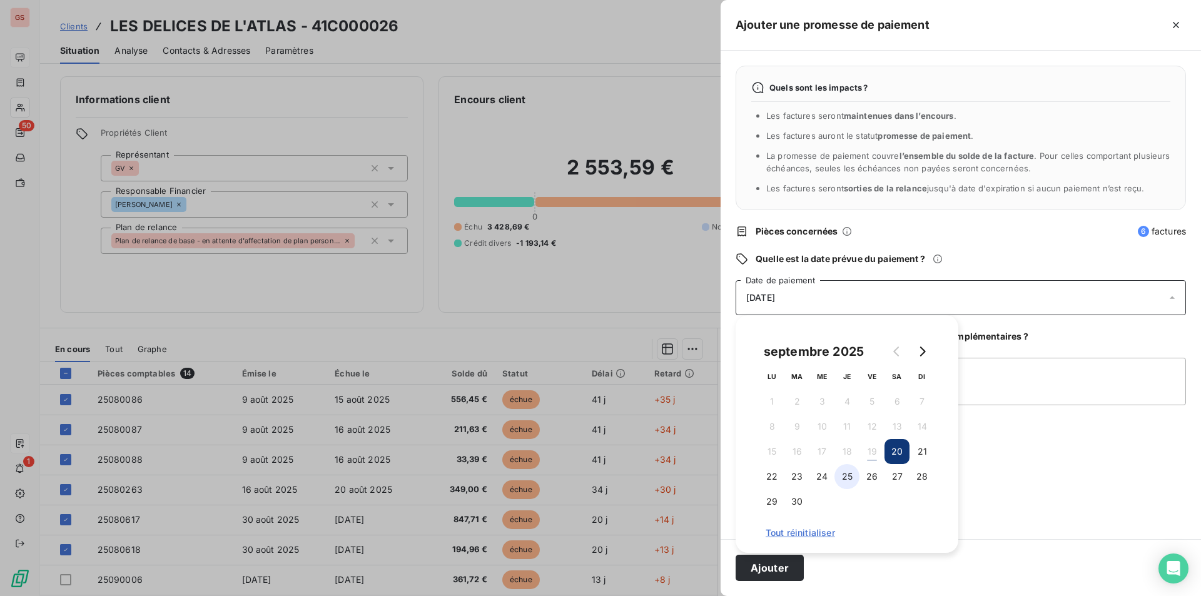
click at [844, 478] on button "25" at bounding box center [846, 476] width 25 height 25
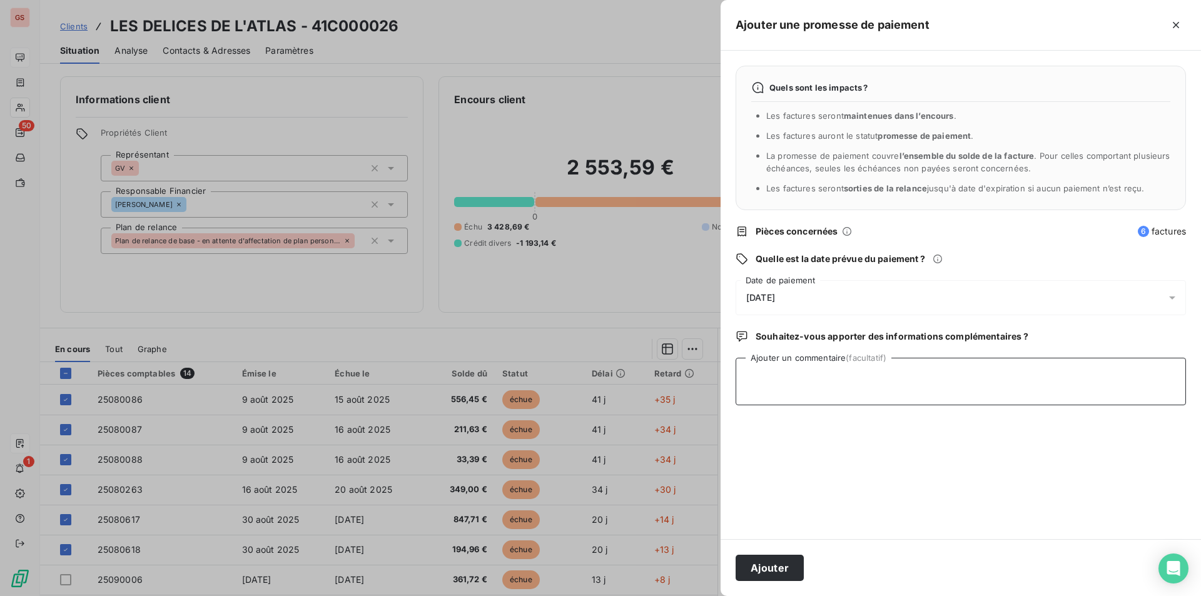
click at [978, 386] on textarea "Ajouter un commentaire (facultatif)" at bounding box center [960, 382] width 450 height 48
type textarea "chq"
click at [770, 562] on button "Ajouter" at bounding box center [769, 568] width 68 height 26
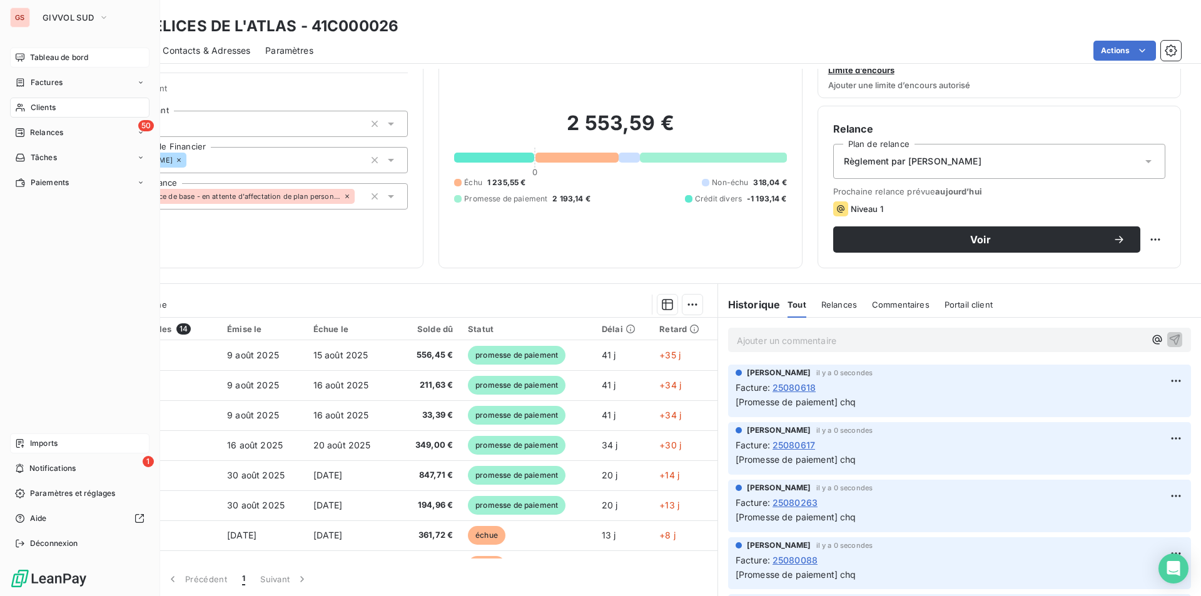
click at [33, 62] on span "Tableau de bord" at bounding box center [59, 57] width 58 height 11
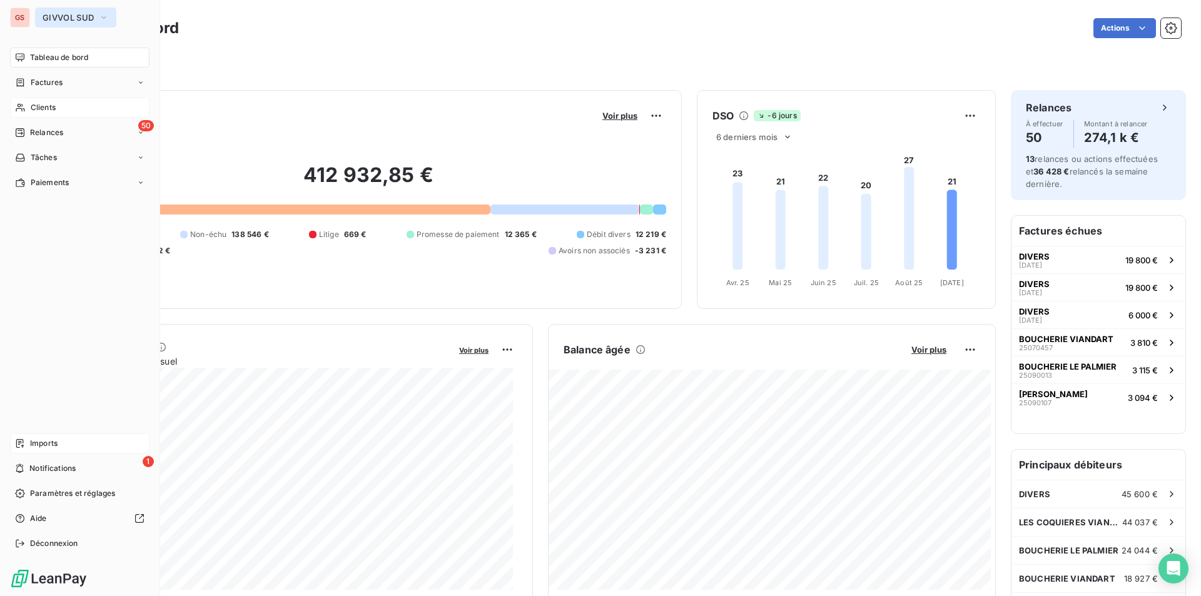
click at [41, 18] on button "GIVVOL SUD" at bounding box center [75, 18] width 81 height 20
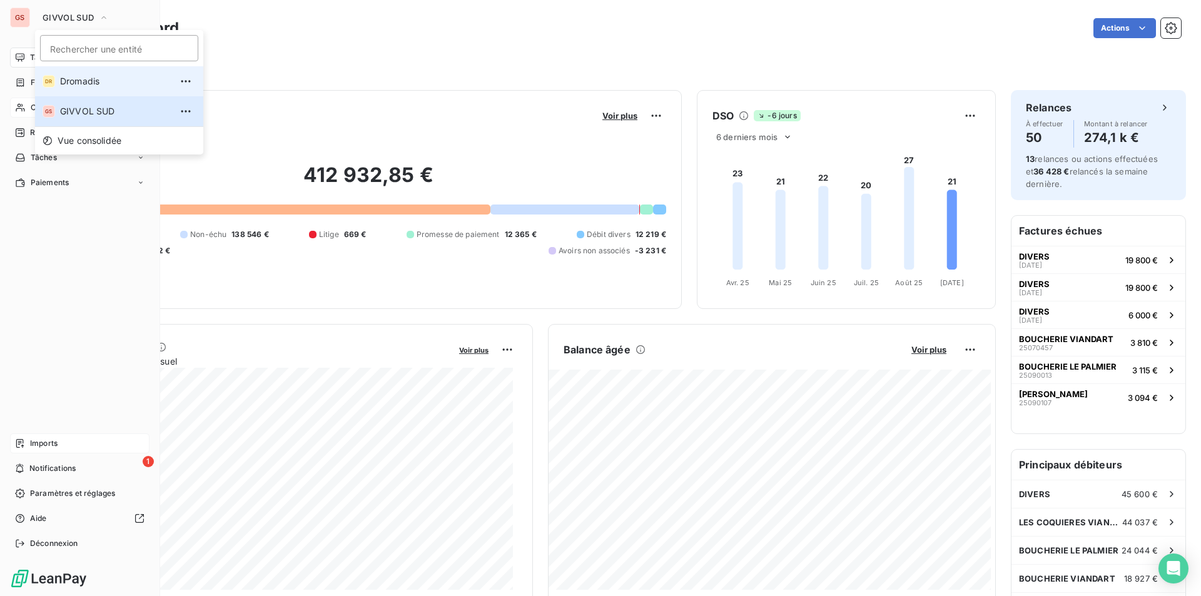
click at [71, 84] on span "Dromadis" at bounding box center [115, 81] width 111 height 13
